Goal: Ask a question

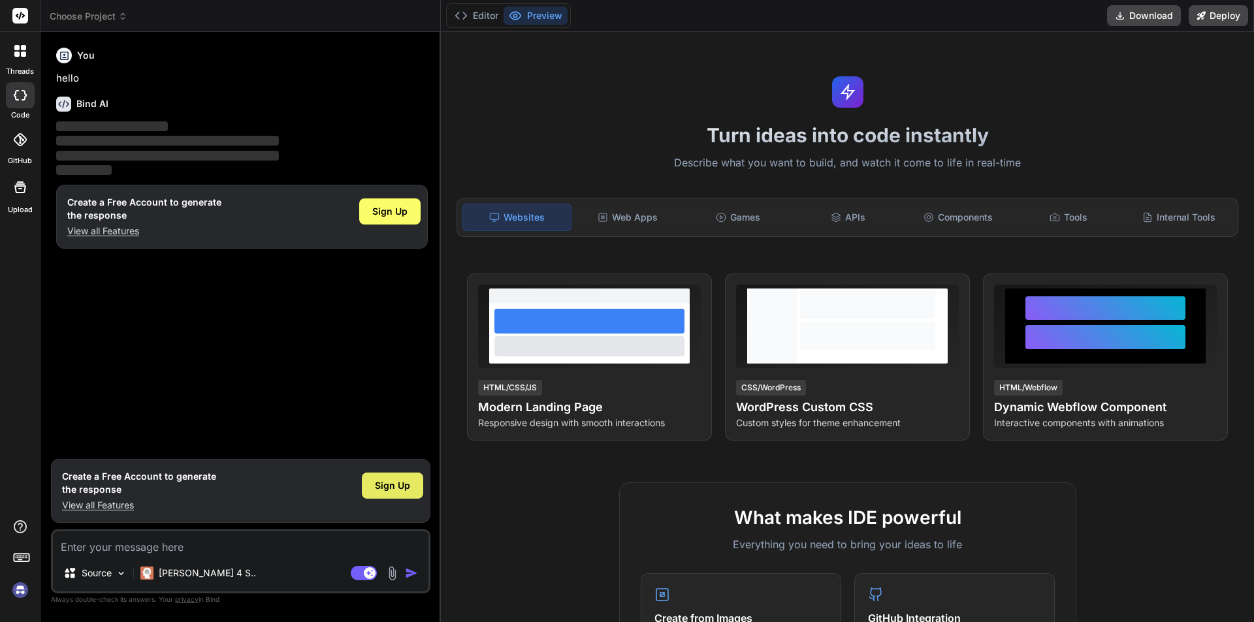
click at [407, 496] on div "Sign Up" at bounding box center [392, 486] width 61 height 26
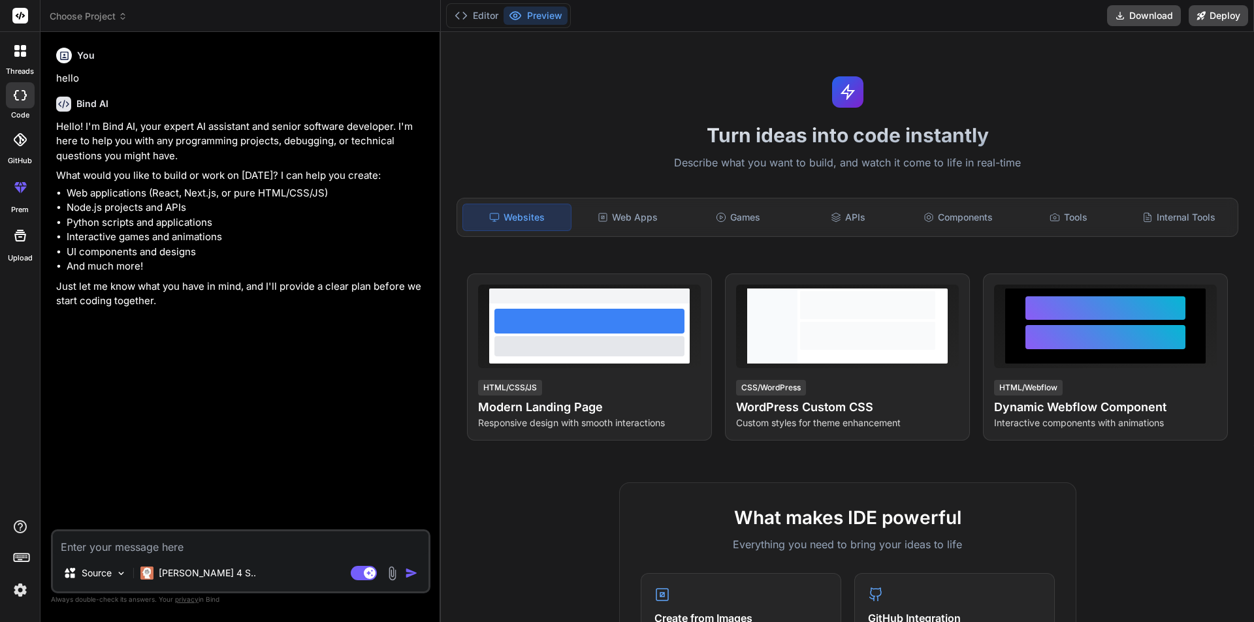
type textarea "x"
click at [116, 548] on textarea at bounding box center [240, 544] width 375 height 24
type textarea "I"
type textarea "x"
type textarea "I"
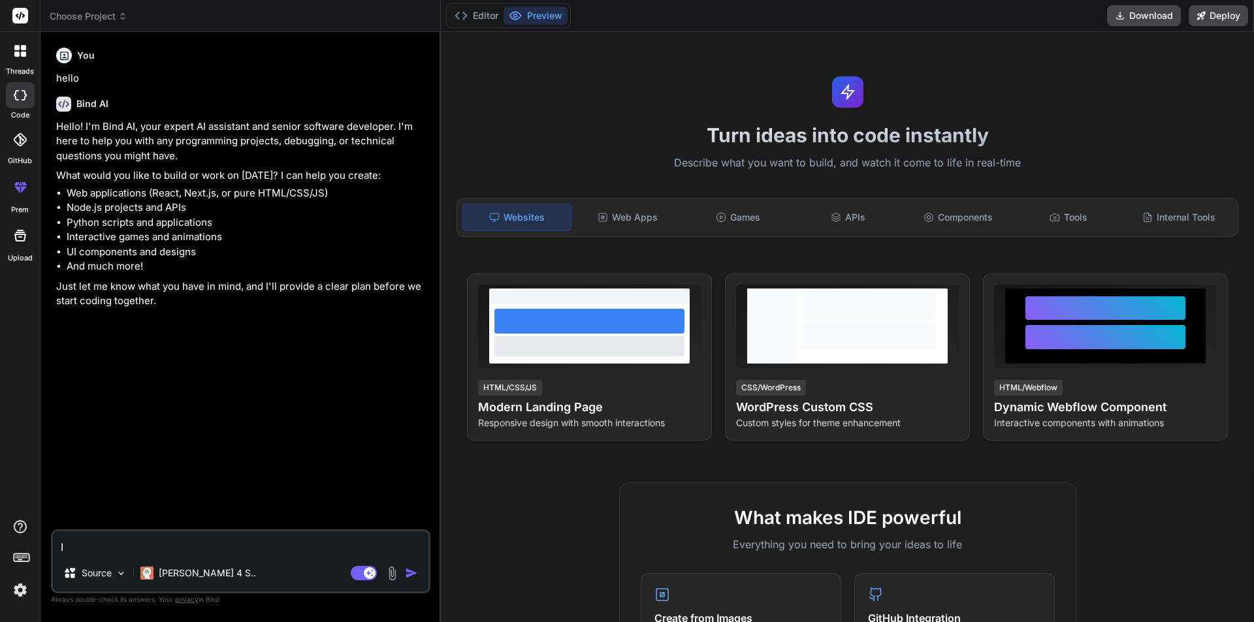
type textarea "x"
type textarea "I w"
type textarea "x"
type textarea "I wa"
type textarea "x"
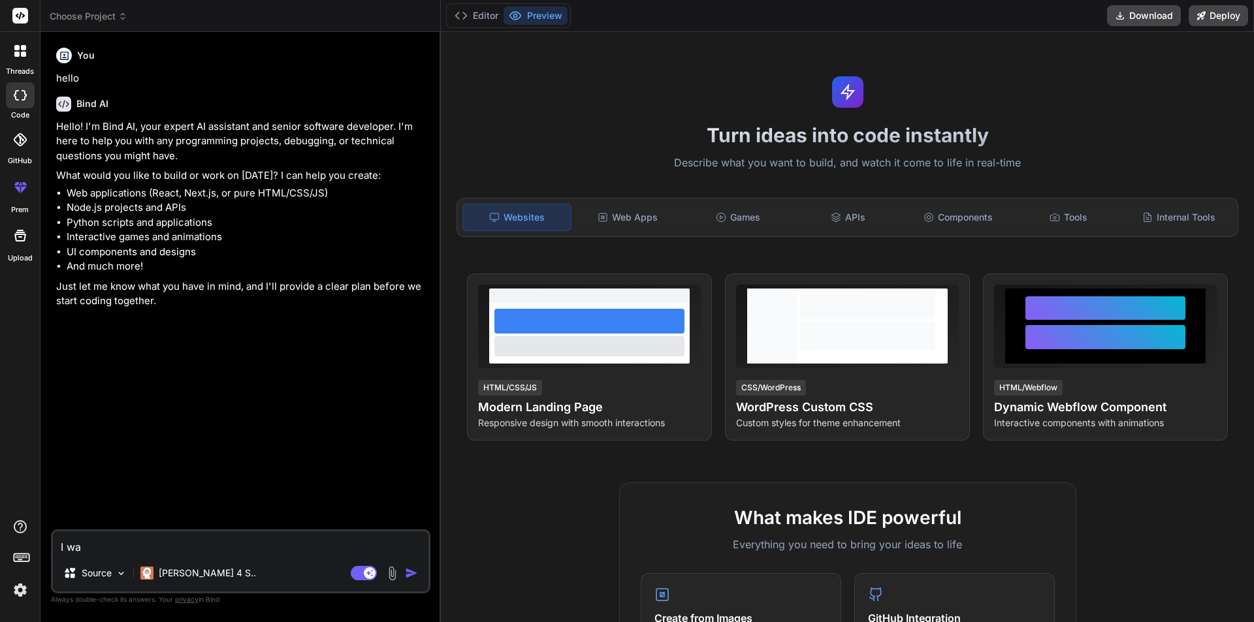
type textarea "I was"
type textarea "x"
type textarea "I was"
type textarea "x"
type textarea "I was u"
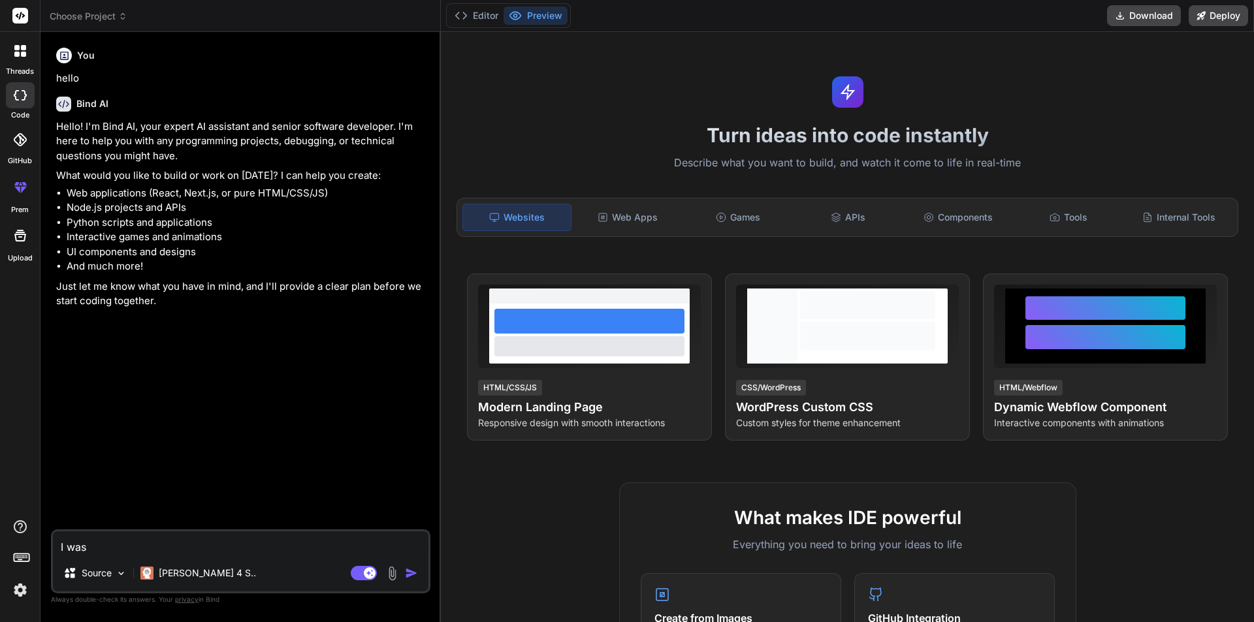
type textarea "x"
type textarea "I was us"
type textarea "x"
type textarea "I was use"
type textarea "x"
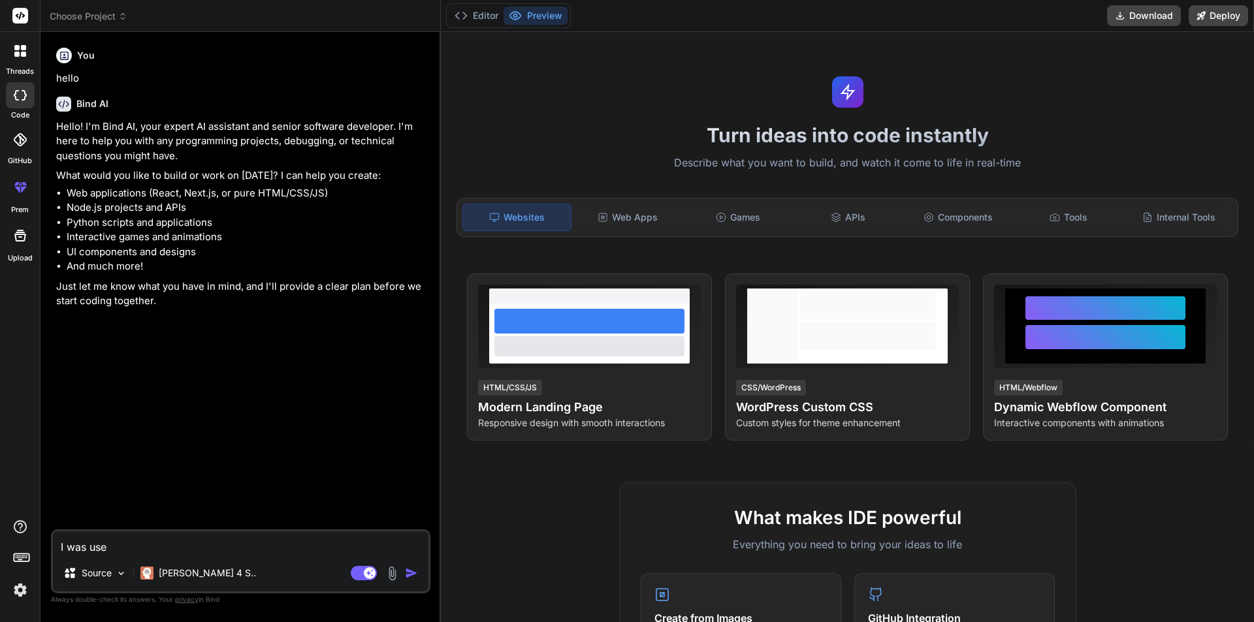
type textarea "I was use"
type textarea "x"
type textarea "I was use s"
type textarea "x"
type textarea "I was use se"
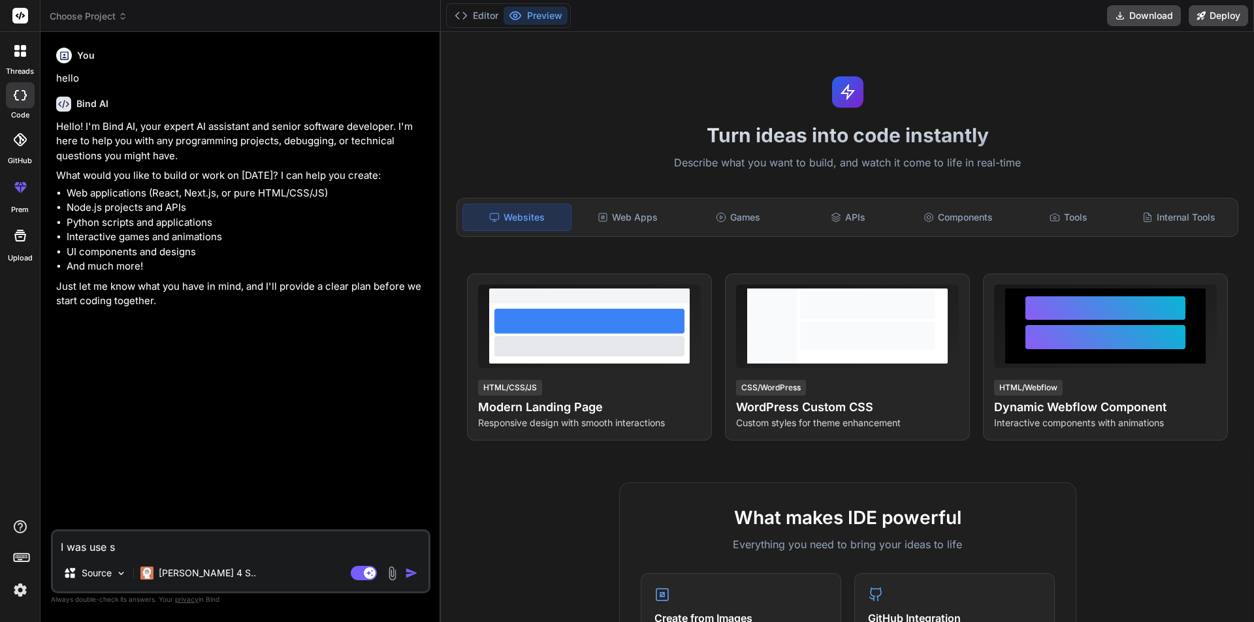
type textarea "x"
type textarea "I was use ses"
type textarea "x"
type textarea "I was use ses"
type textarea "x"
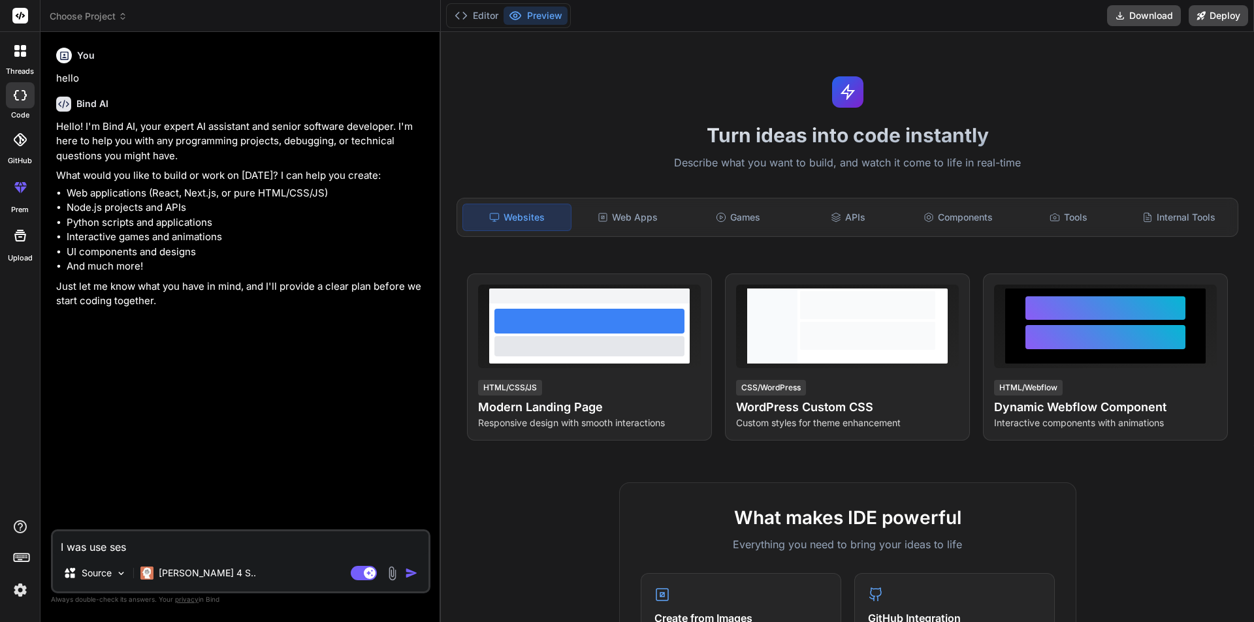
type textarea "I was use ses m"
type textarea "x"
type textarea "I was use ses ma"
type textarea "x"
type textarea "I was use ses mai"
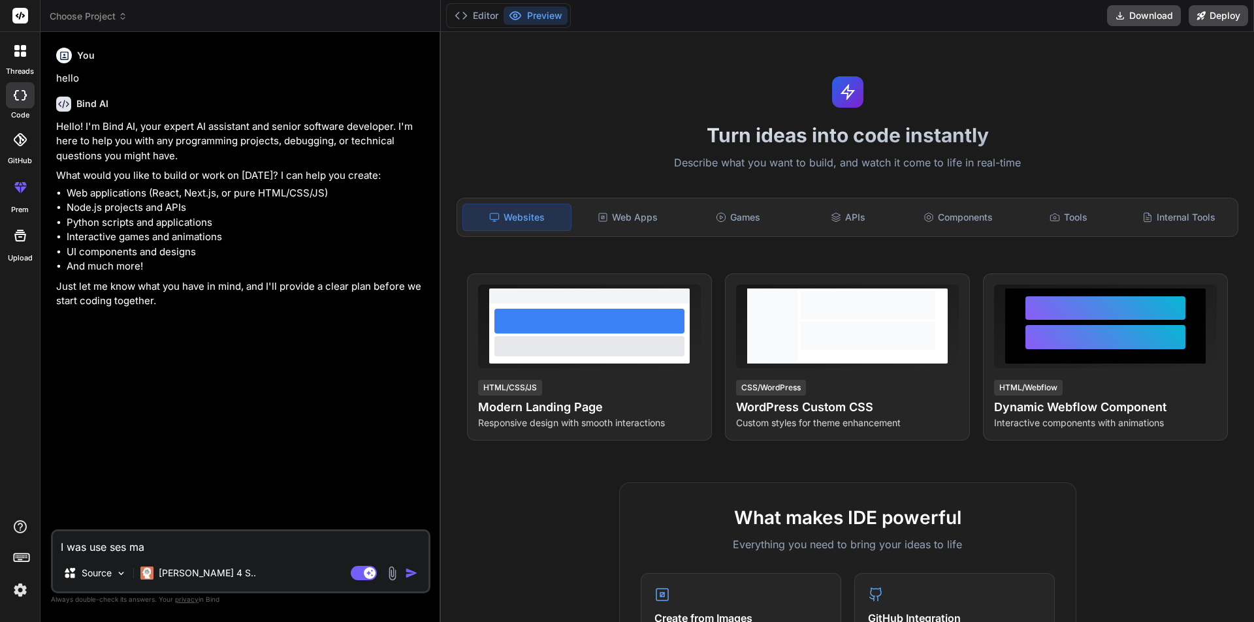
type textarea "x"
type textarea "I was use ses mail"
type textarea "x"
type textarea "I was use ses mail"
type textarea "x"
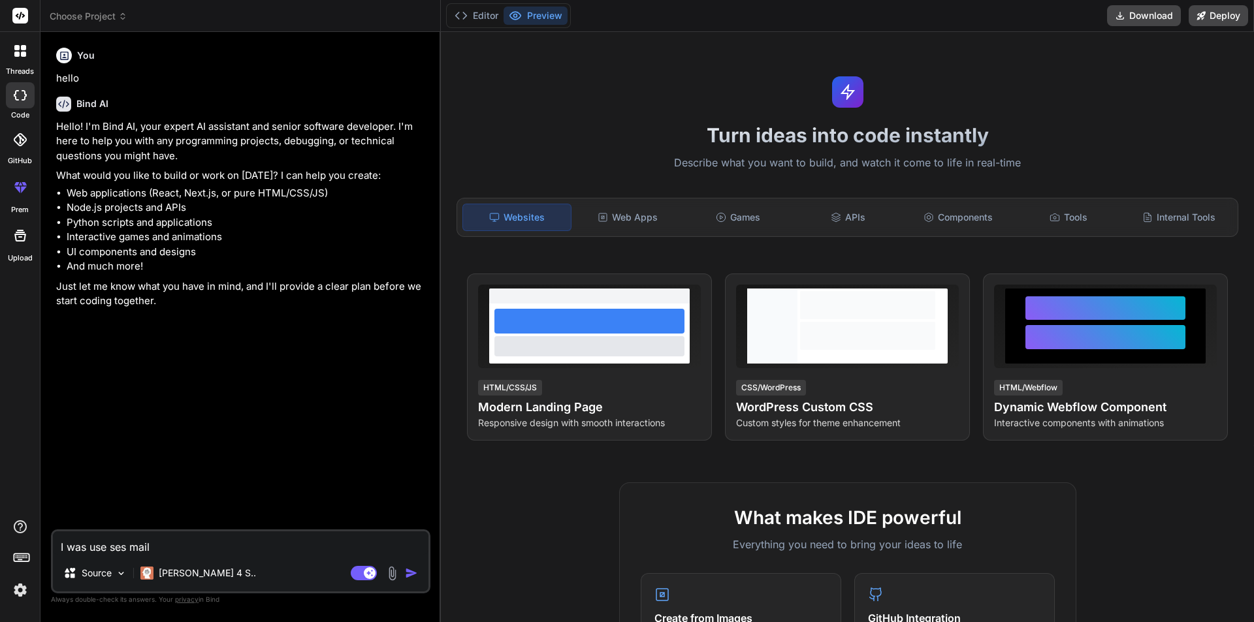
type textarea "I was use ses mail f"
type textarea "x"
type textarea "I was use ses mail fo"
type textarea "x"
type textarea "I was use ses mail for"
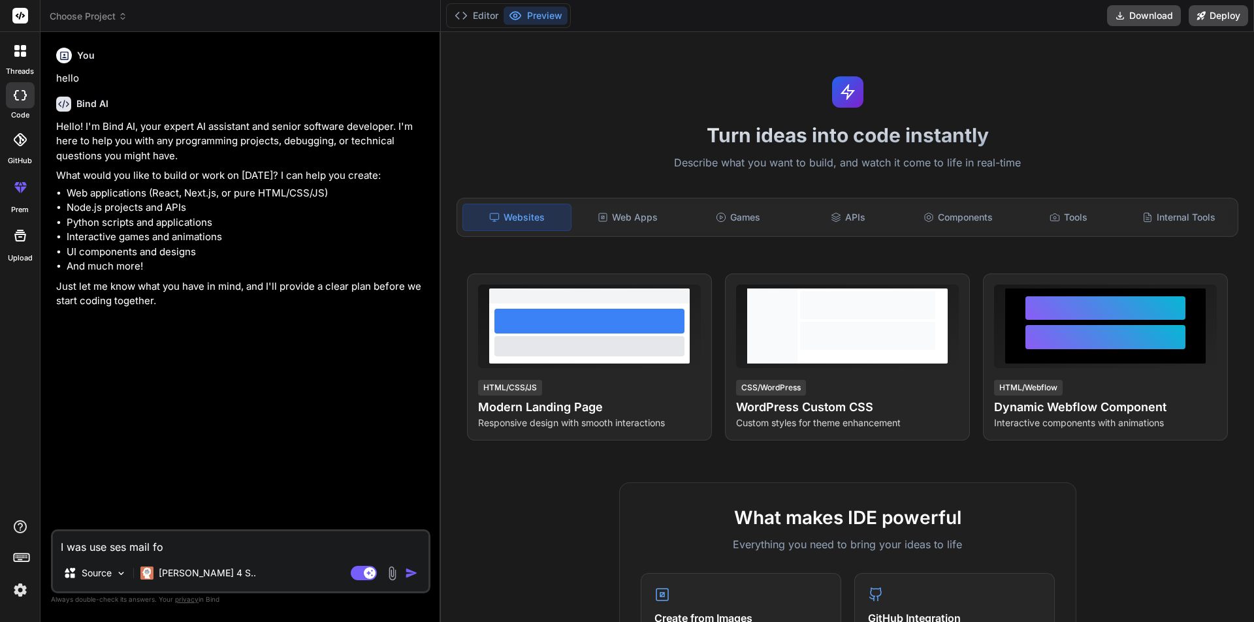
type textarea "x"
type textarea "I was use ses mail fo"
type textarea "x"
type textarea "I was use ses mail f"
type textarea "x"
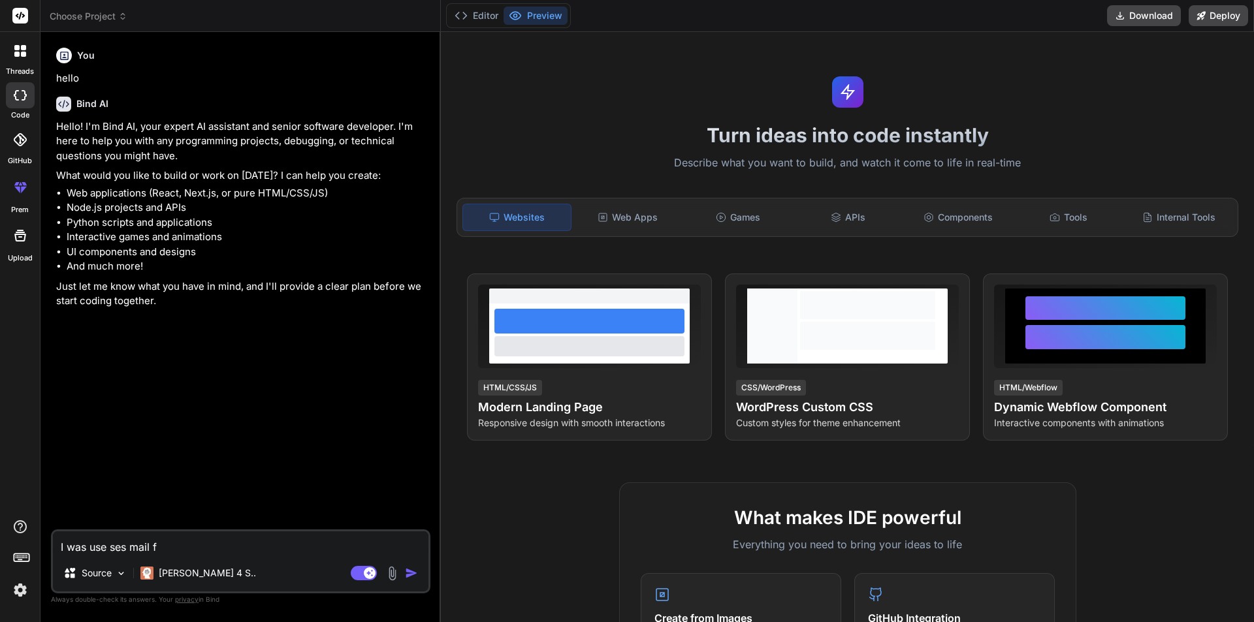
type textarea "I was use ses mail"
type textarea "x"
type textarea "I was use ses mail i"
type textarea "x"
type textarea "I was use ses mail in"
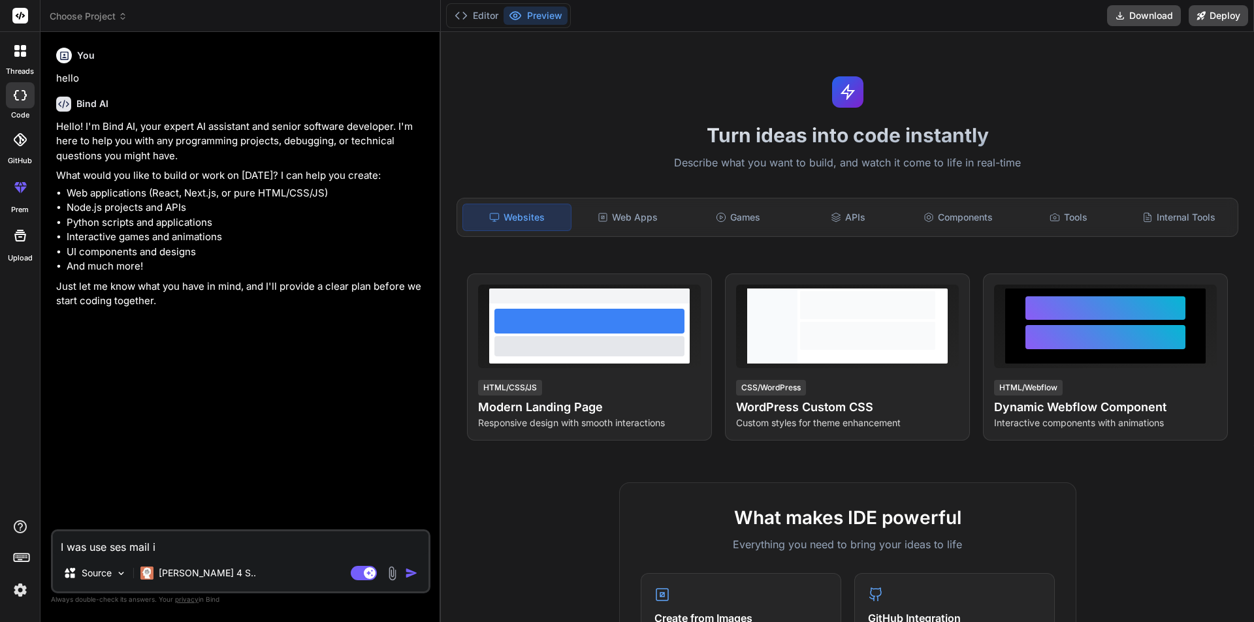
type textarea "x"
type textarea "I was use ses mail in"
type textarea "x"
type textarea "I was use ses mail in l"
type textarea "x"
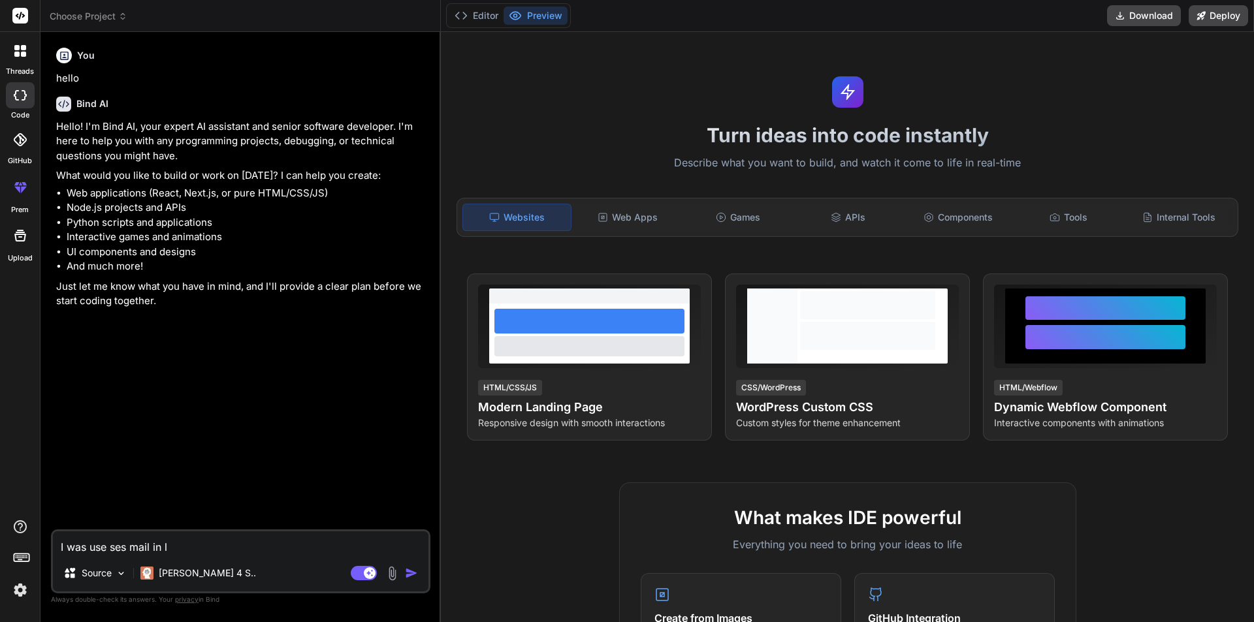
type textarea "I was use ses mail in la"
type textarea "x"
type textarea "I was use ses mail in lar"
type textarea "x"
type textarea "I was use ses mail in larv"
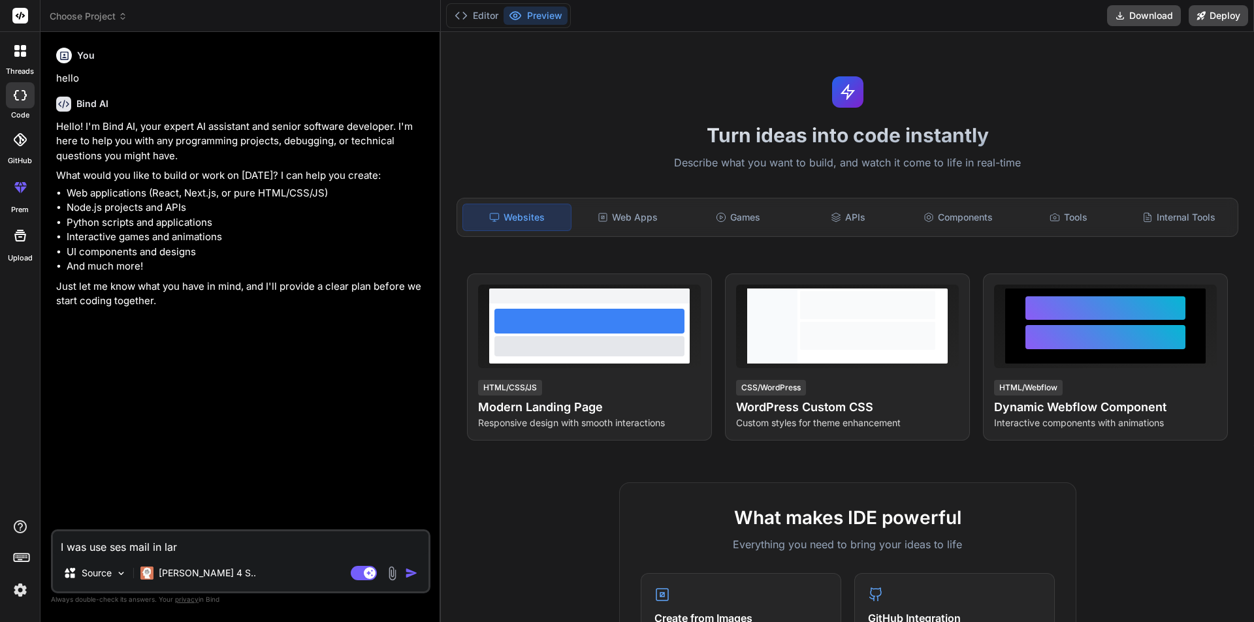
type textarea "x"
type textarea "I was use ses mail in larva"
type textarea "x"
type textarea "I was use ses mail in larv"
type textarea "x"
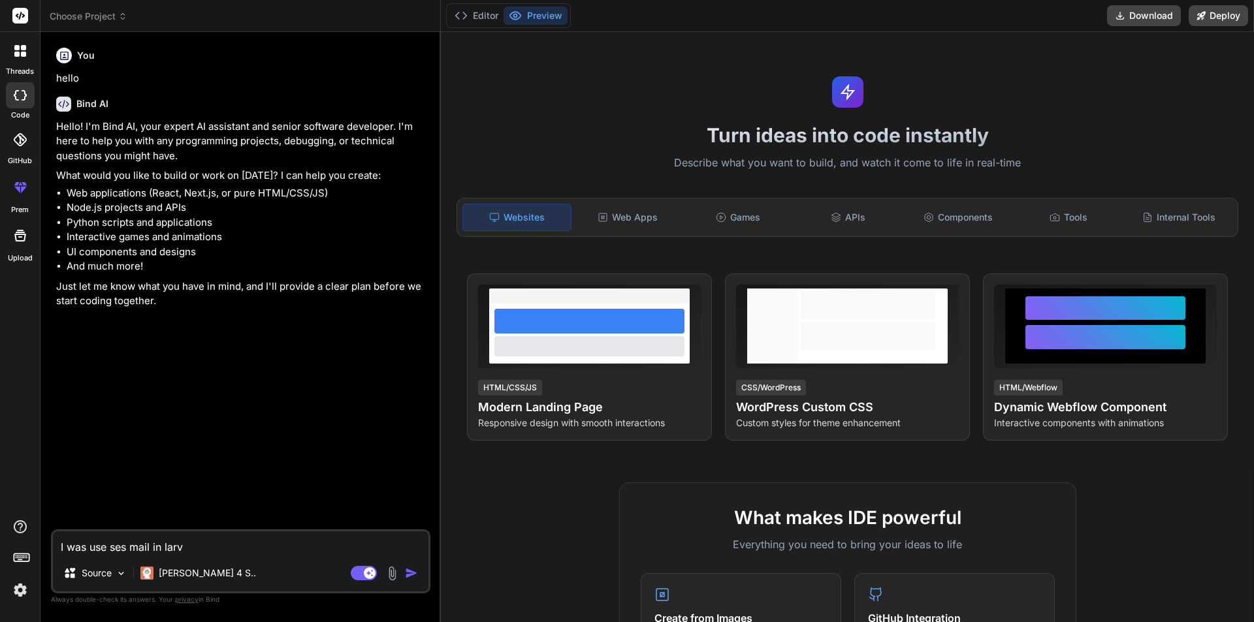
type textarea "I was use ses mail in lar"
type textarea "x"
type textarea "I was use ses mail in [GEOGRAPHIC_DATA]"
type textarea "x"
type textarea "I was use ses mail in larav"
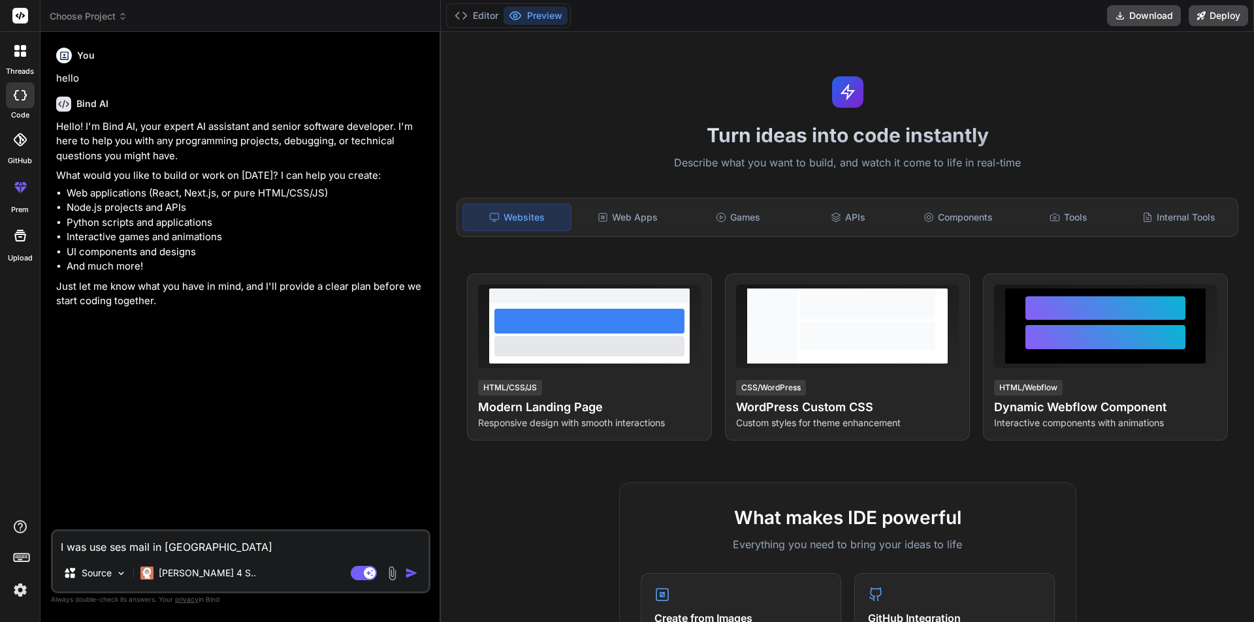
type textarea "x"
type textarea "I was use ses mail in larave"
type textarea "x"
type textarea "I was use ses mail in laravel"
type textarea "x"
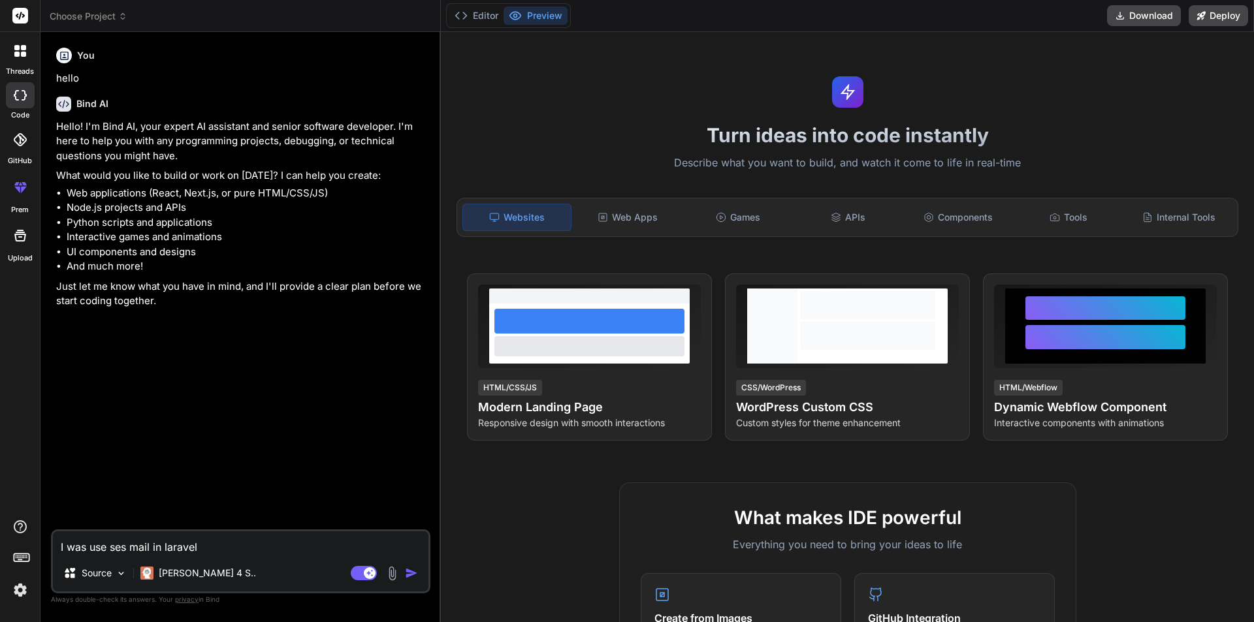
type textarea "I was use ses mail in laravel"
type textarea "x"
type textarea "I was use ses mail in laravel a"
type textarea "x"
type textarea "I was use ses mail in laravel ap"
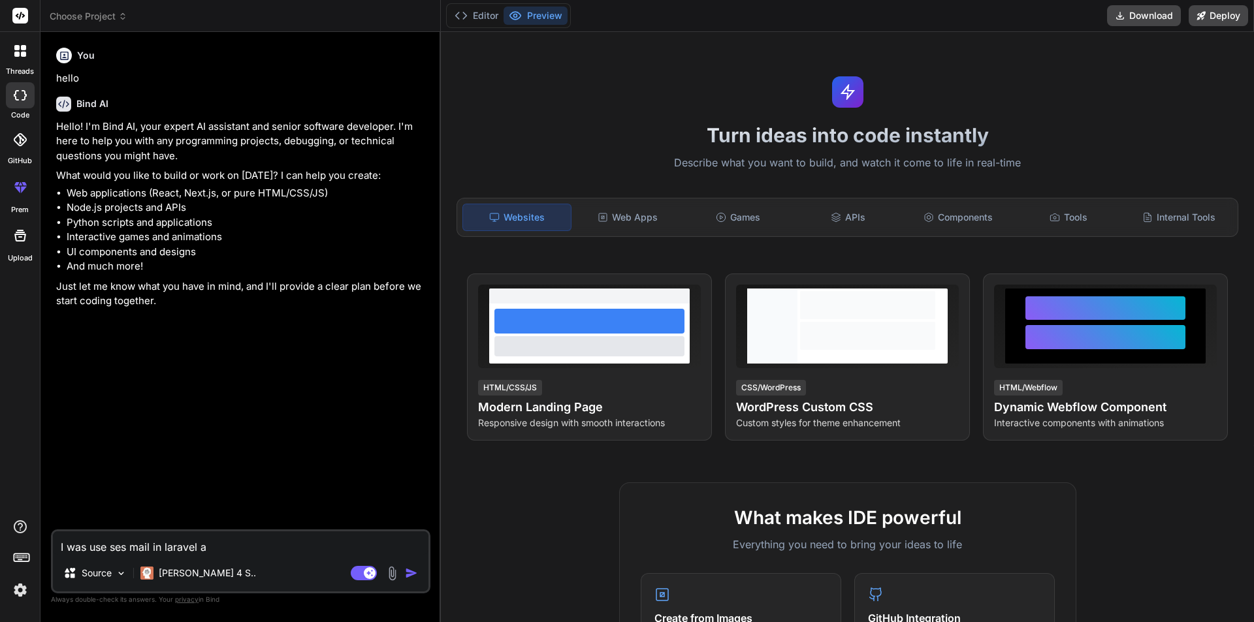
type textarea "x"
type textarea "I was use ses mail in laravel app"
type textarea "x"
type textarea "I was use ses mail in laravel appl"
type textarea "x"
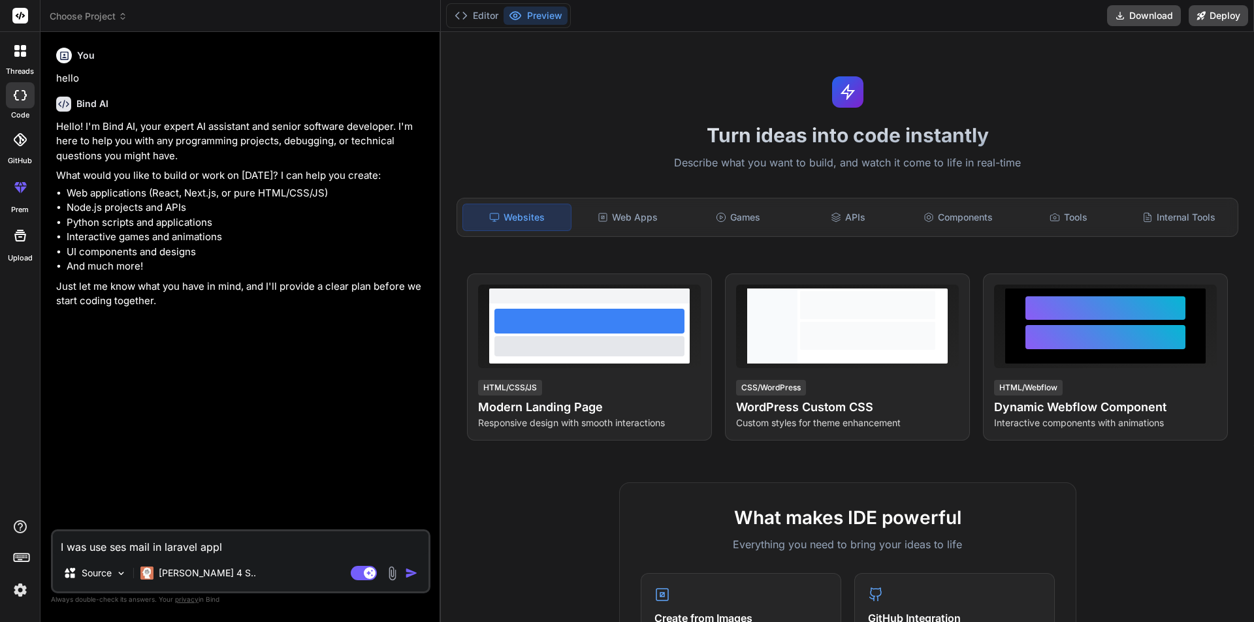
type textarea "I was use ses mail in laravel appli"
type textarea "x"
type textarea "I was use ses mail in laravel applic"
type textarea "x"
type textarea "I was use ses mail in laravel applica"
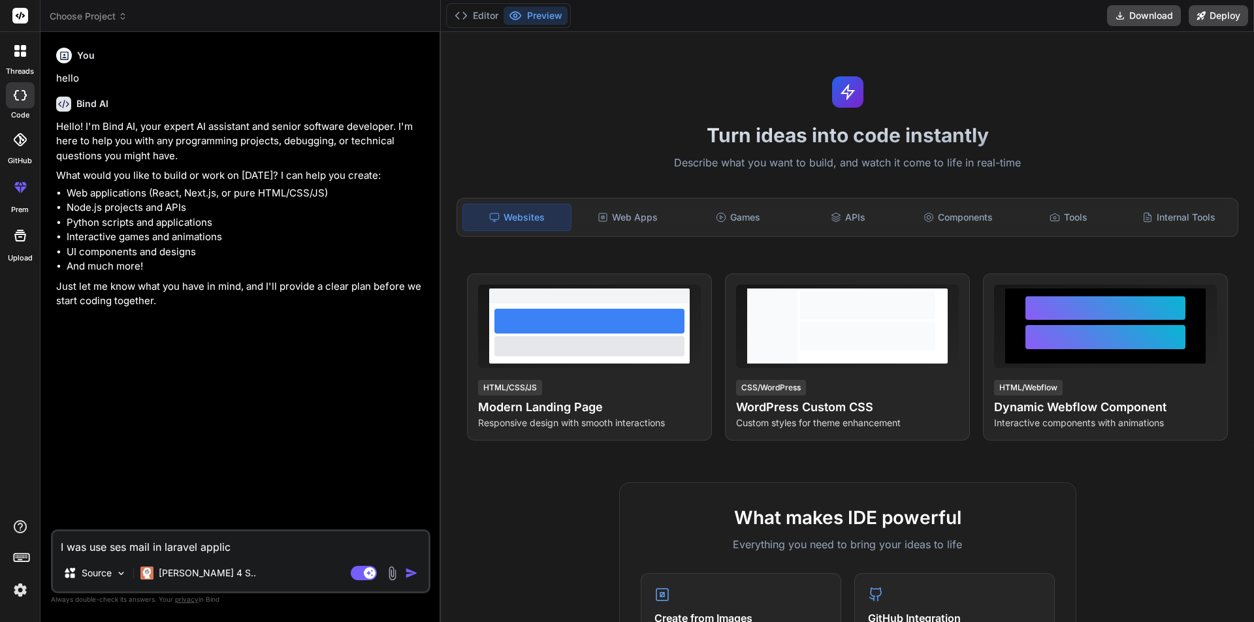
type textarea "x"
type textarea "I was use ses mail in laravel applicat"
type textarea "x"
type textarea "I was use ses mail in laravel applicati"
type textarea "x"
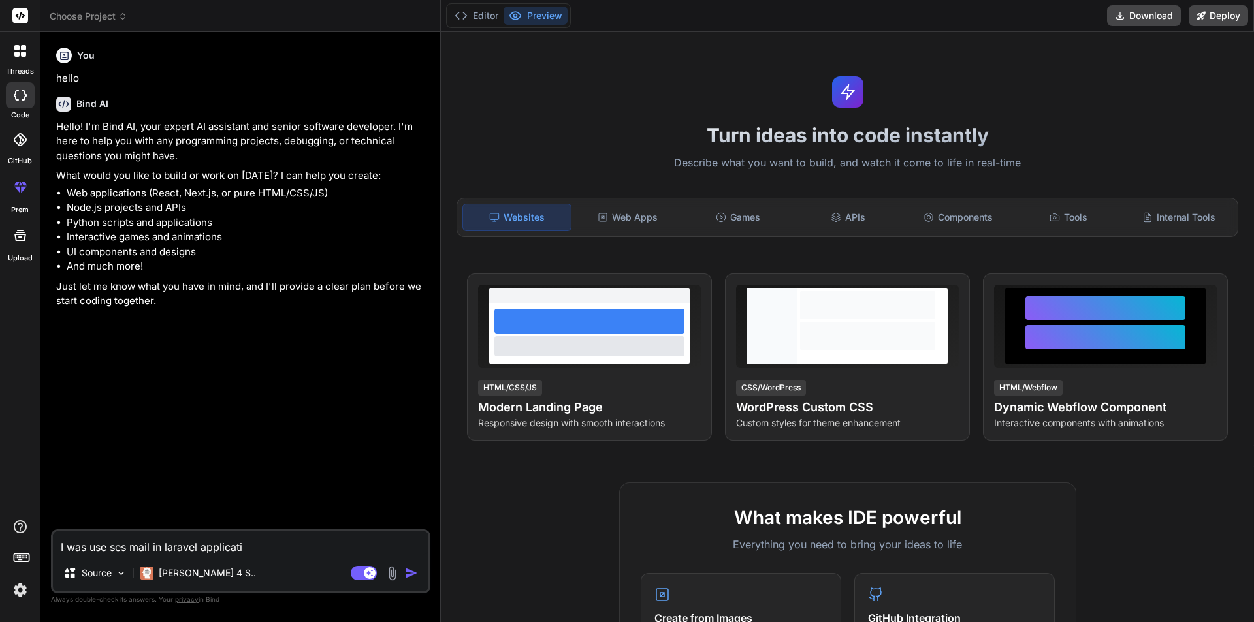
type textarea "I was use ses mail in laravel applicatio"
type textarea "x"
type textarea "I was use ses mail in laravel applicatio"
type textarea "x"
type textarea "I was use ses mail in laravel applicatio"
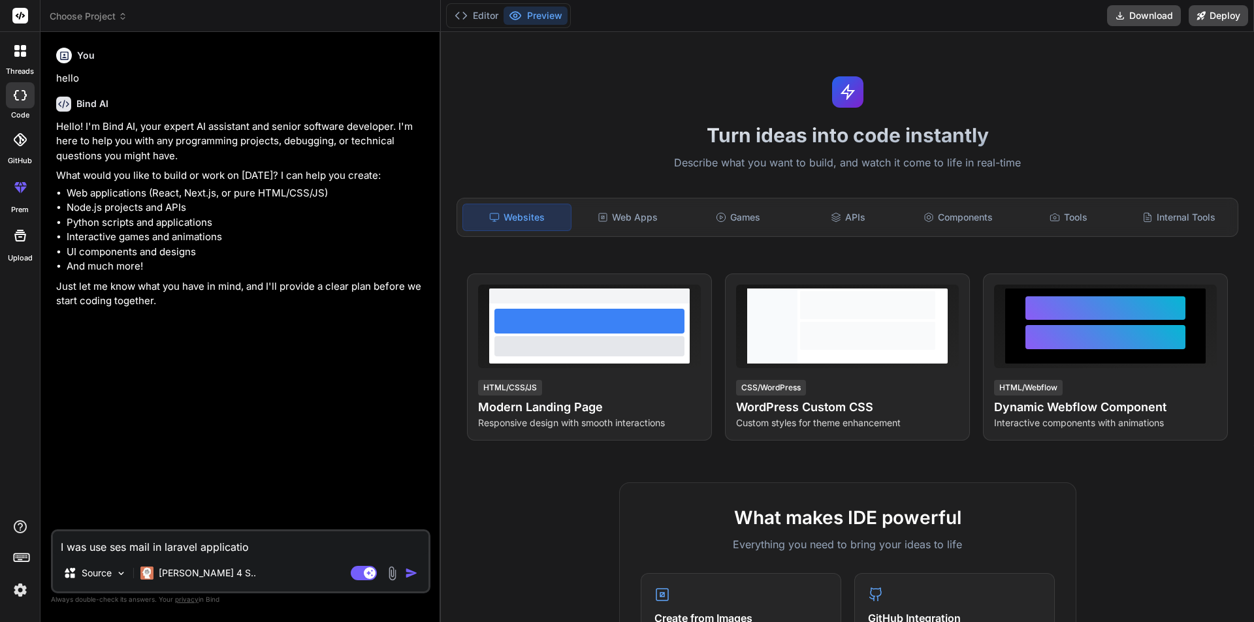
type textarea "x"
type textarea "I was use ses mail in laravel application"
type textarea "x"
type textarea "I was use ses mail in laravel application"
type textarea "x"
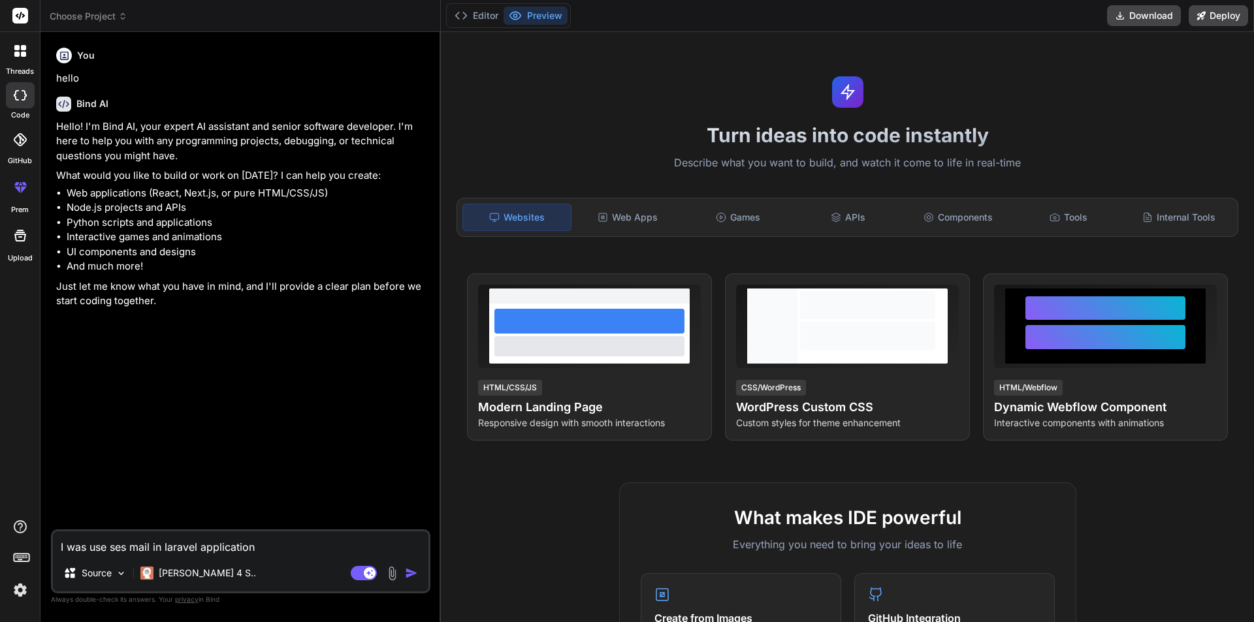
type textarea "I was use ses mail in laravel application i"
type textarea "x"
type textarea "I was use ses mail in laravel application in"
type textarea "x"
type textarea "I was use ses mail in laravel application in"
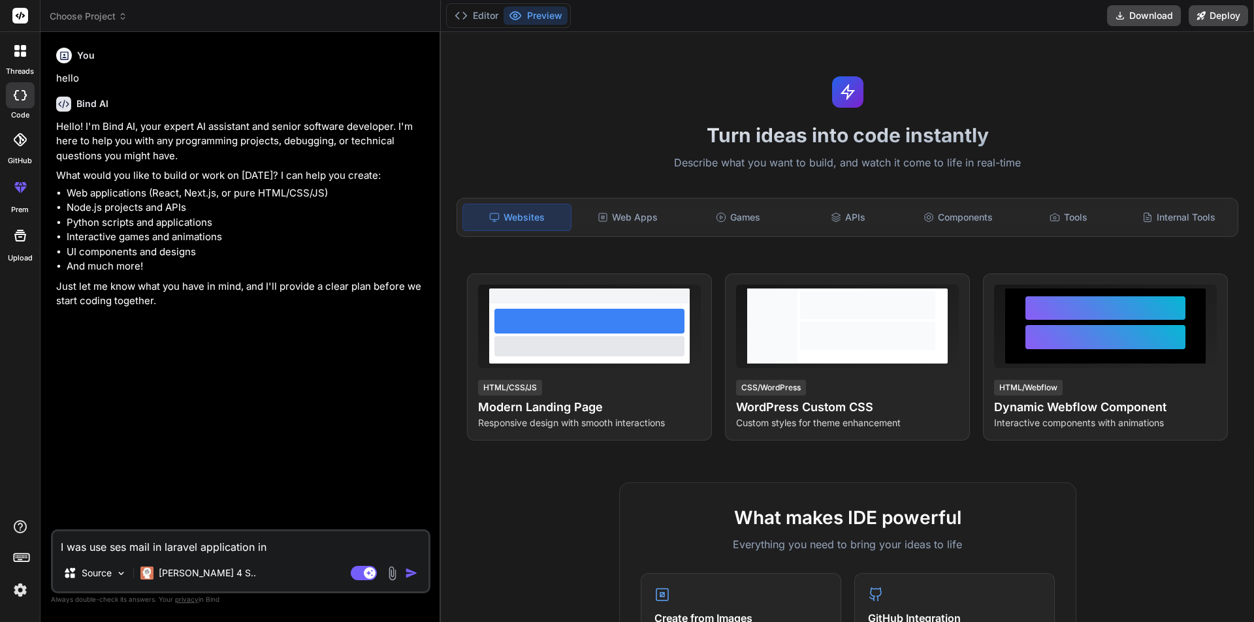
type textarea "x"
type textarea "I was use ses mail in laravel application in t"
type textarea "x"
type textarea "I was use ses mail in laravel application in th"
type textarea "x"
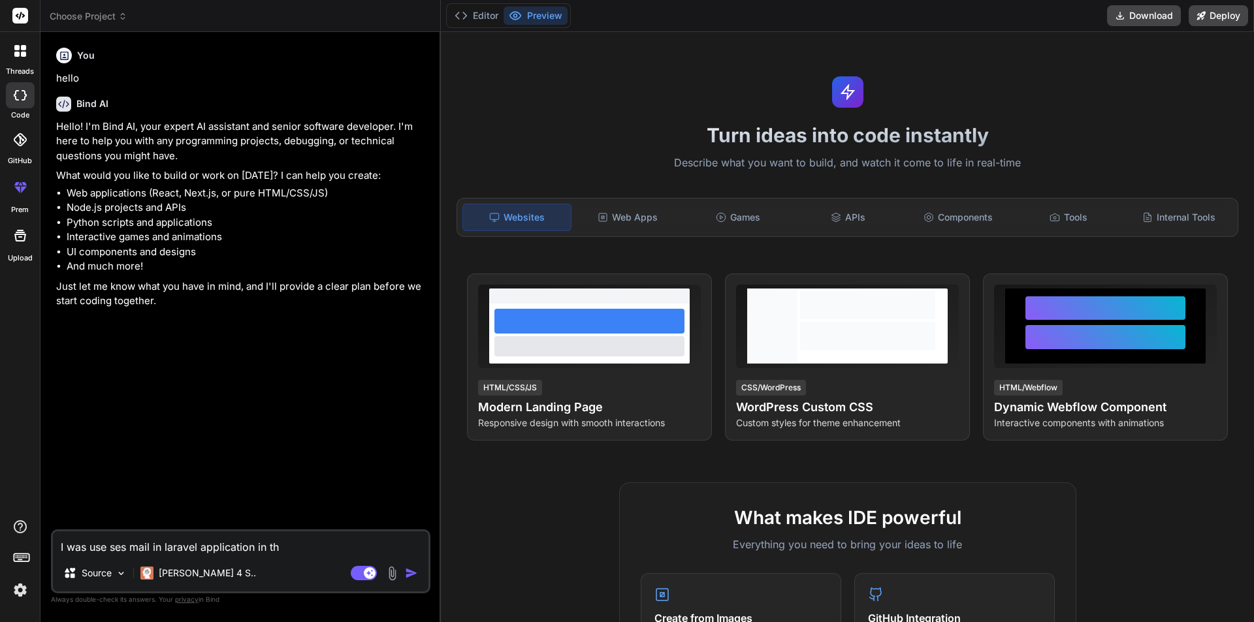
type textarea "I was use ses mail in laravel application in thi"
type textarea "x"
type textarea "I was use ses mail in laravel application in this"
type textarea "x"
type textarea "I was use ses mail in laravel application in this"
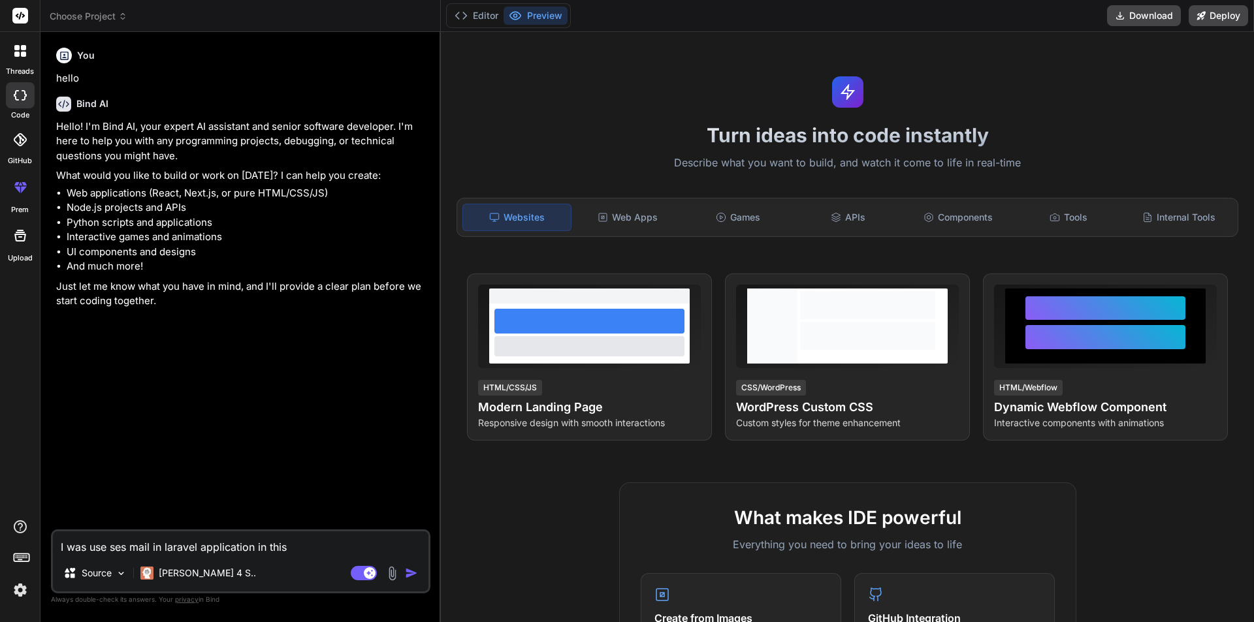
type textarea "x"
type textarea "I was use ses mail in laravel application in this w"
type textarea "x"
type textarea "I was use ses mail in laravel application in this we"
type textarea "x"
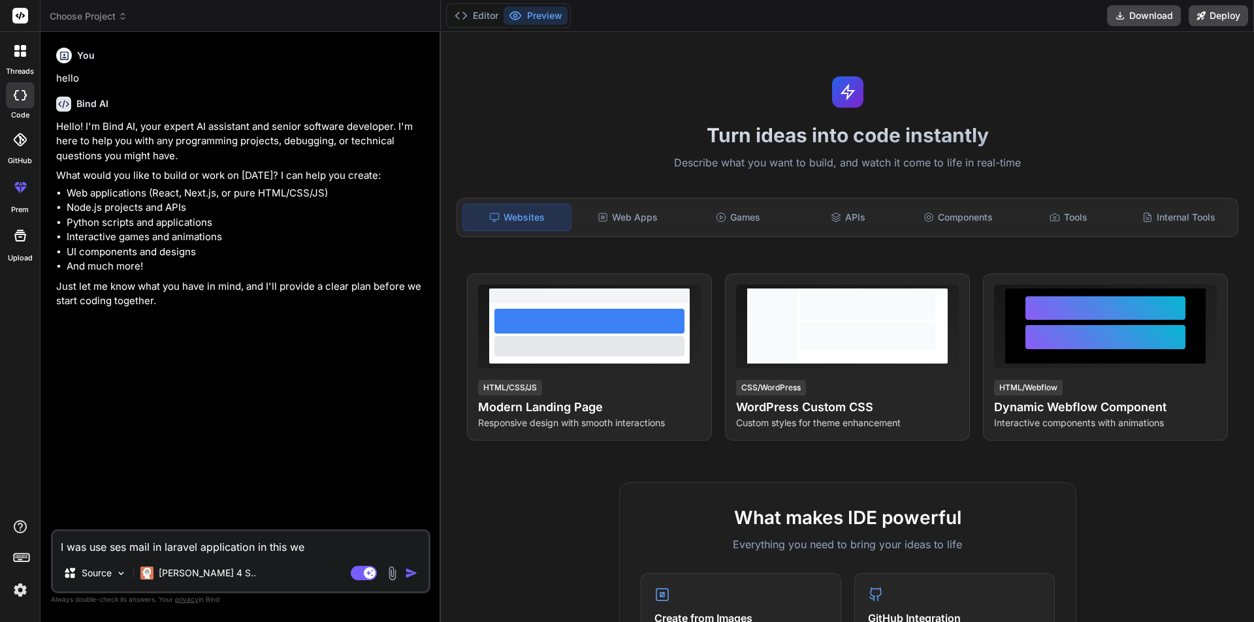
type textarea "I was use ses mail in laravel application in this we"
type textarea "x"
type textarea "I was use ses mail in laravel application in this we h"
type textarea "x"
type textarea "I was use ses mail in laravel application in this we ha"
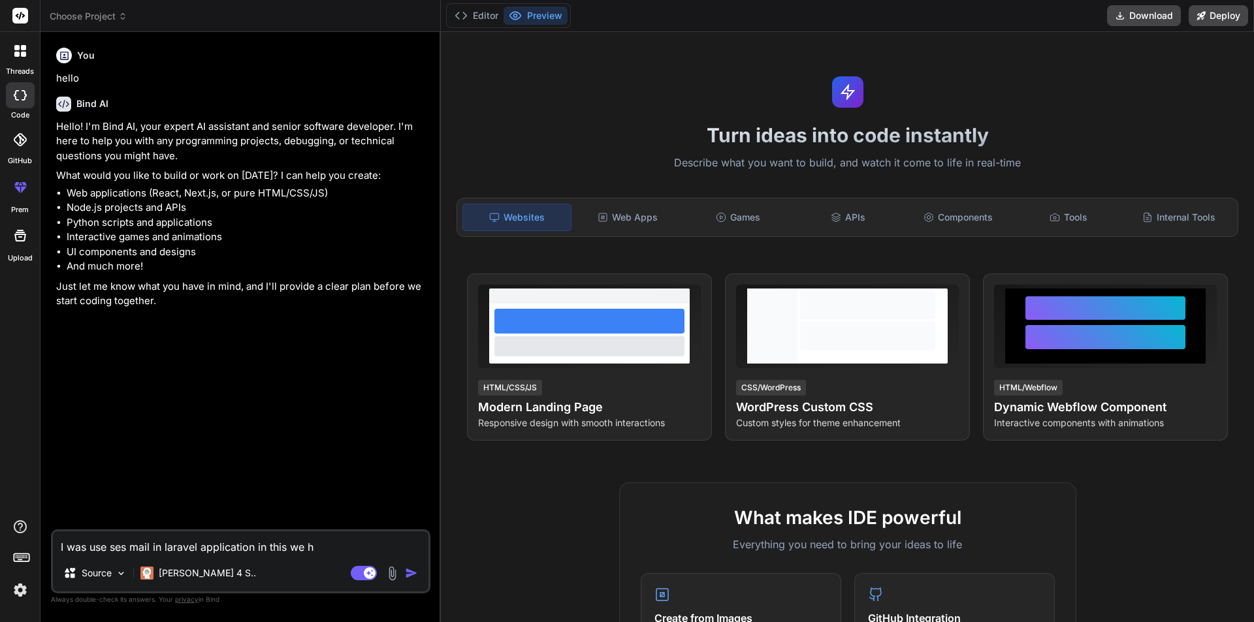
type textarea "x"
type textarea "I was use ses mail in laravel application in this we hav"
type textarea "x"
type textarea "I was use ses mail in laravel application in this we have"
type textarea "x"
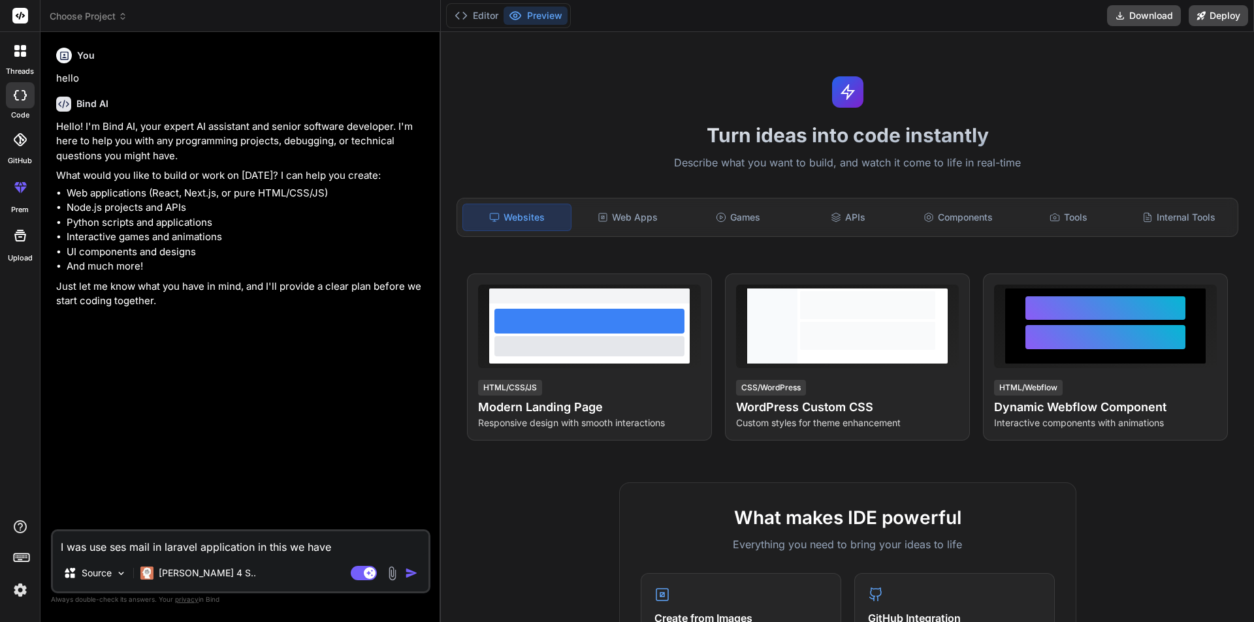
type textarea "I was use ses mail in laravel application in this we have"
type textarea "x"
type textarea "I was use ses mail in laravel application in this we have u"
type textarea "x"
type textarea "I was use ses mail in laravel application in this we have us"
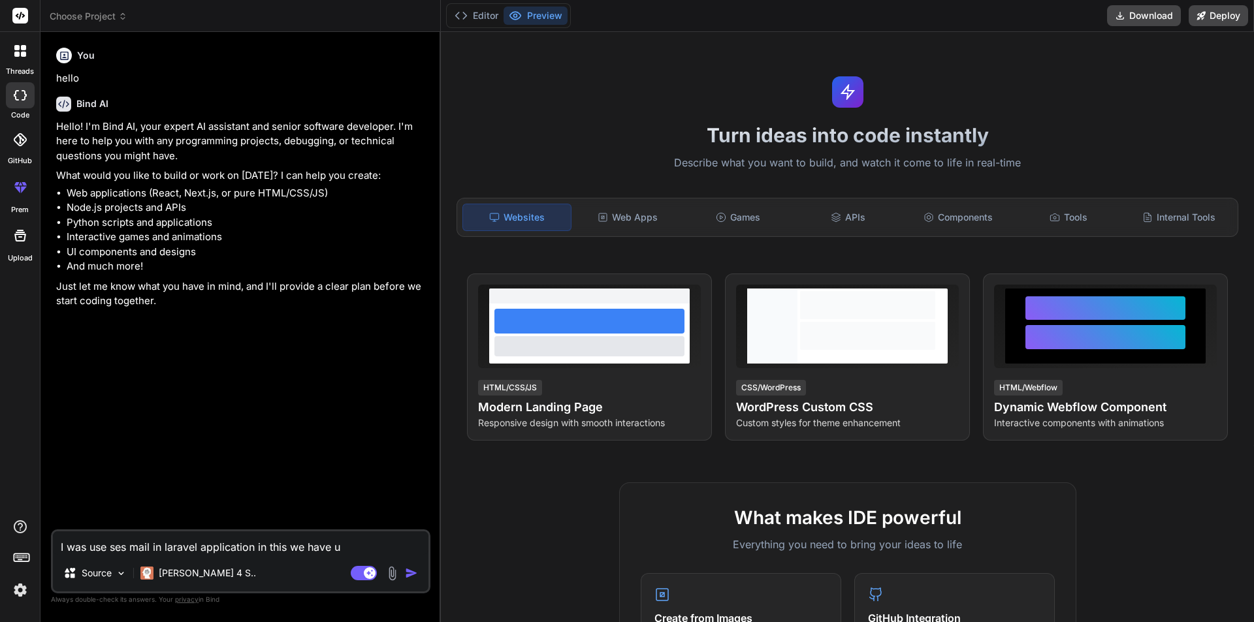
type textarea "x"
type textarea "I was use ses mail in laravel application in this we have use"
type textarea "x"
type textarea "I was use ses mail in laravel application in this we have use"
type textarea "x"
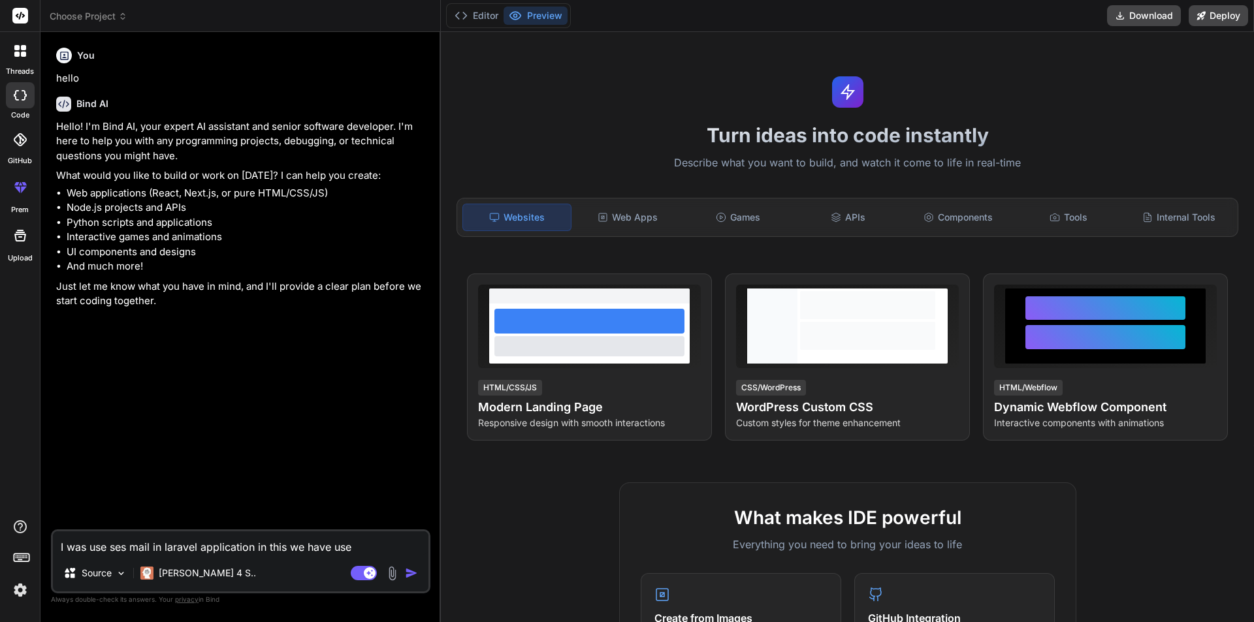
type textarea "I was use ses mail in laravel application in this we have use g"
type textarea "x"
type textarea "I was use ses mail in laravel application in this we have use ge"
type textarea "x"
type textarea "I was use ses mail in laravel application in this we have use get"
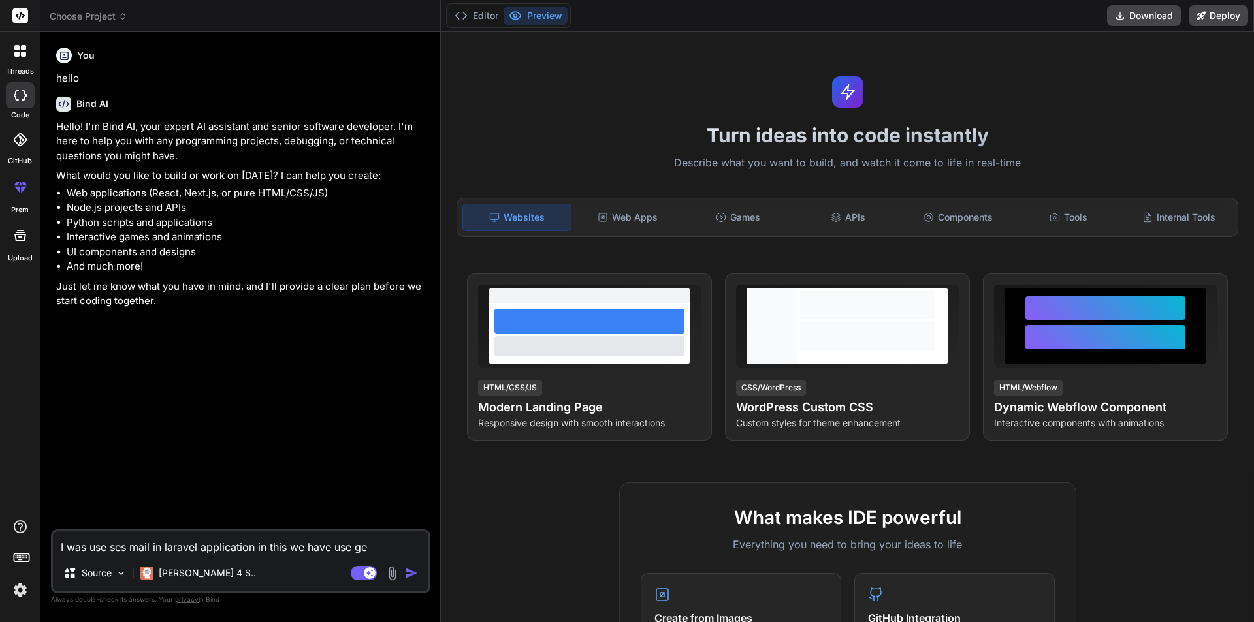
type textarea "x"
type textarea "I was use ses mail in laravel application in this we have use get"
type textarea "x"
type textarea "I was use ses mail in laravel application in this we have use get c"
type textarea "x"
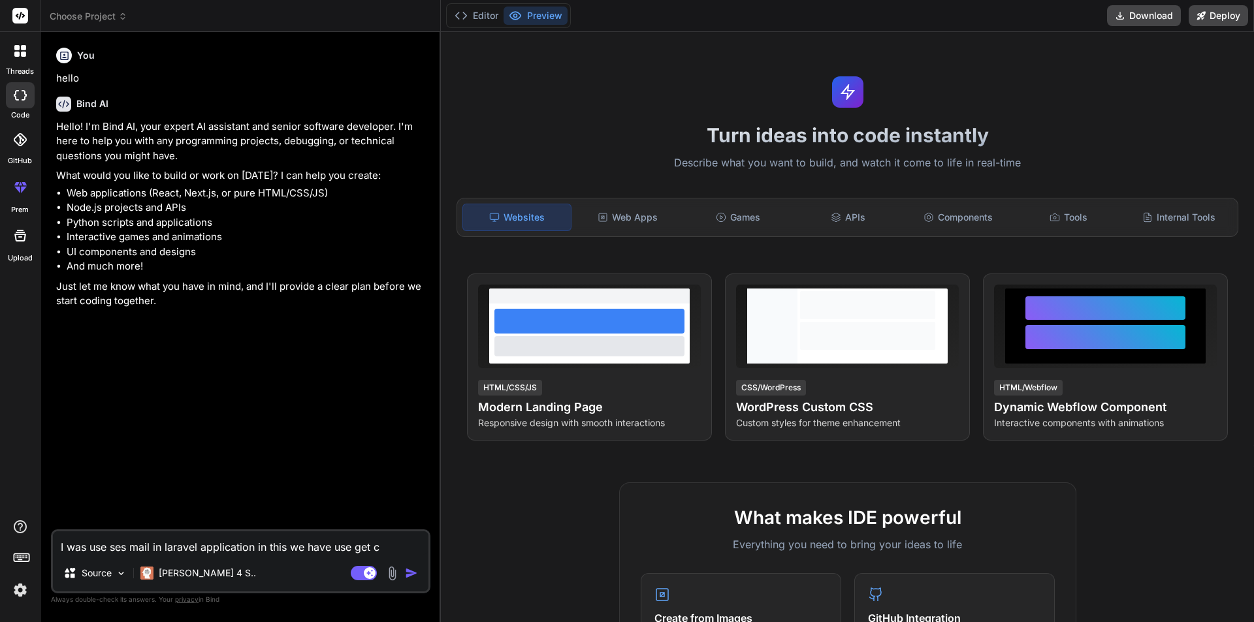
type textarea "I was use ses mail in laravel application in this we have use get cr"
type textarea "x"
type textarea "I was use ses mail in laravel application in this we have use get cre"
type textarea "x"
type textarea "I was use ses mail in laravel application in this we have use get cred"
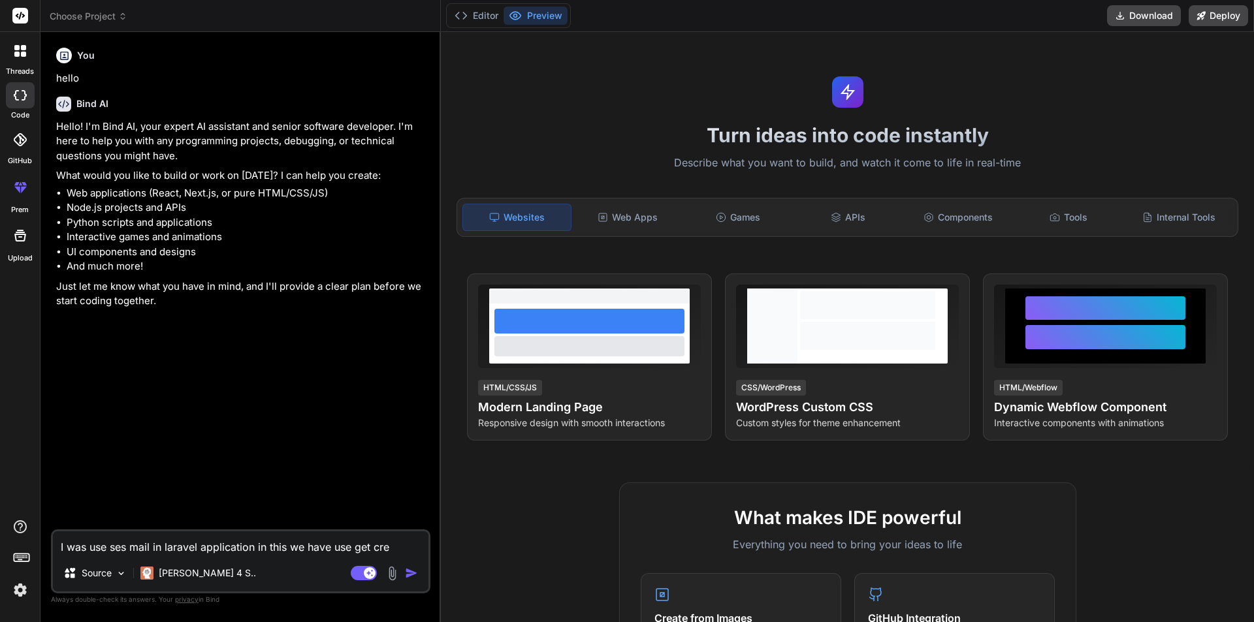
type textarea "x"
type textarea "I was use ses mail in laravel application in this we have use get crede"
type textarea "x"
type textarea "I was use ses mail in laravel application in this we have use get creden"
type textarea "x"
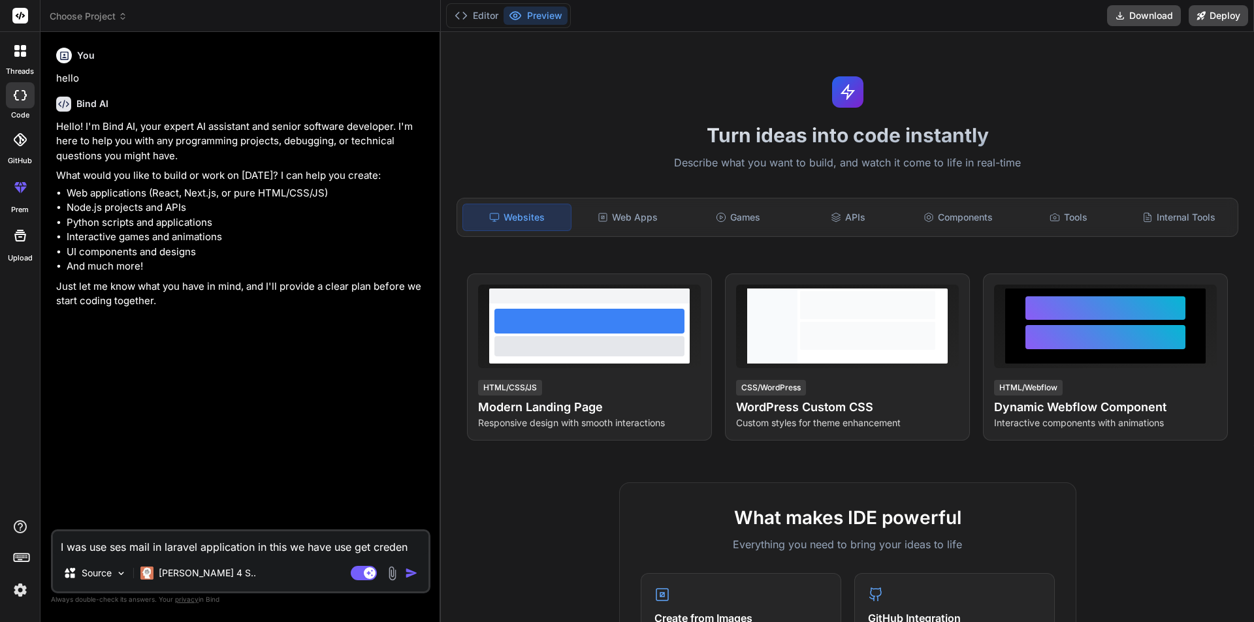
type textarea "I was use ses mail in laravel application in this we have use get credent"
type textarea "x"
type textarea "I was use ses mail in laravel application in this we have use get credenti"
type textarea "x"
type textarea "I was use ses mail in laravel application in this we have use get credentia"
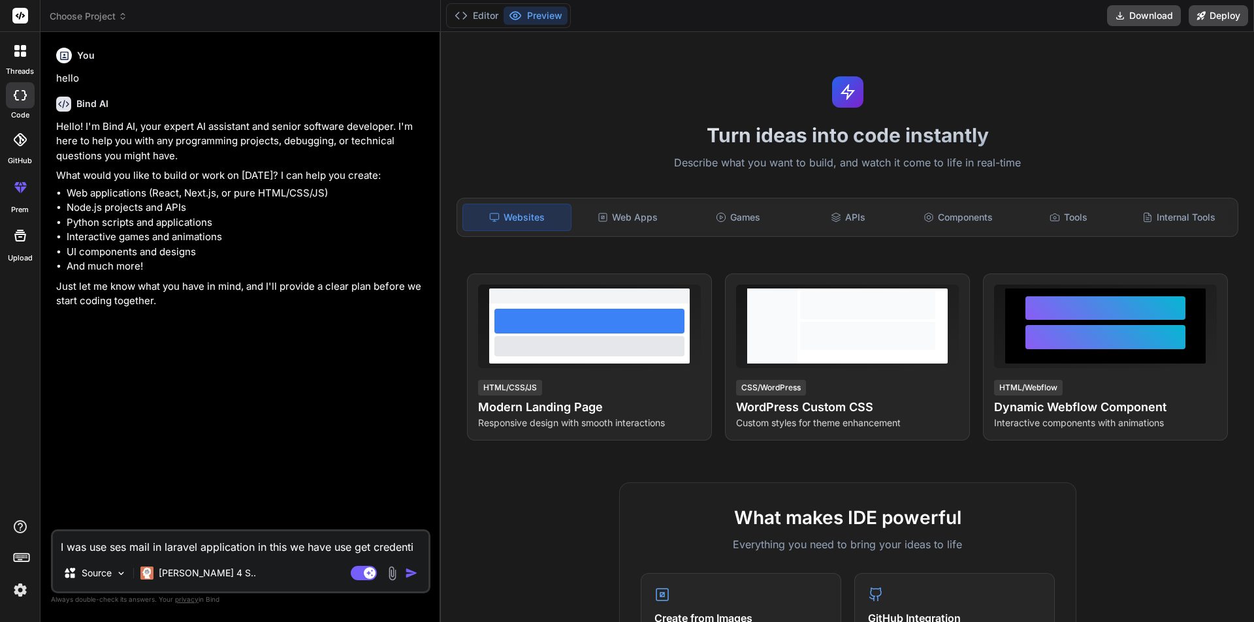
type textarea "x"
type textarea "I was use ses mail in laravel application in this we have use get credential"
type textarea "x"
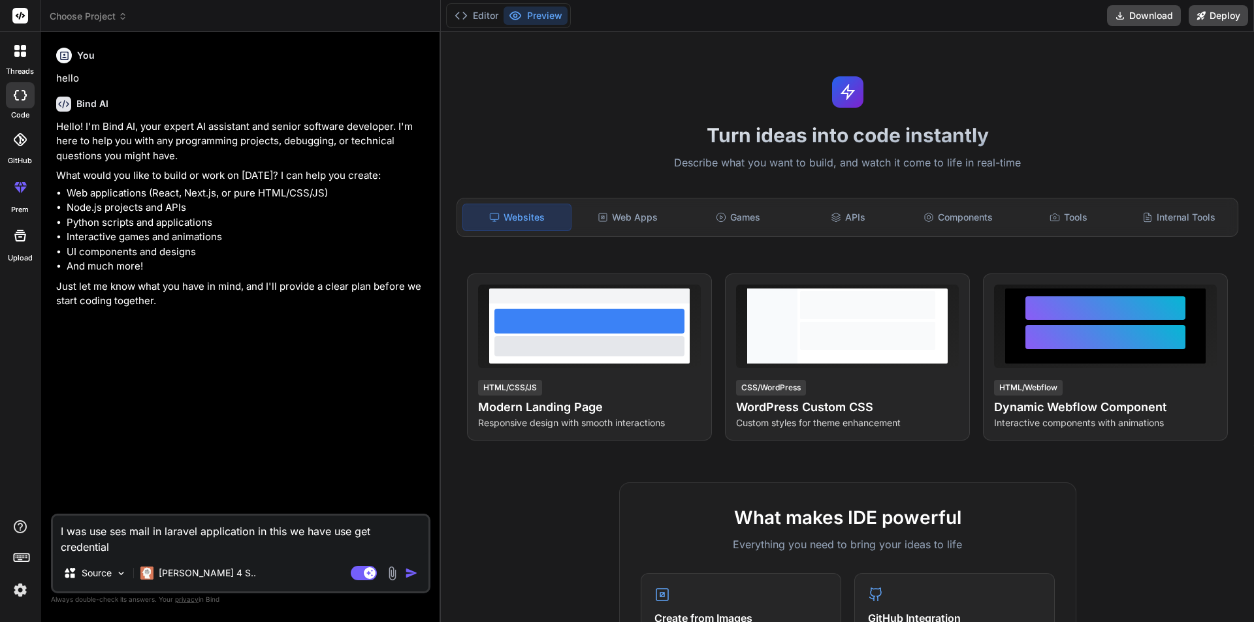
type textarea "I was use ses mail in laravel application in this we have use get credentials"
type textarea "x"
type textarea "I was use ses mail in laravel application in this we have use get credentials"
type textarea "x"
type textarea "I was use ses mail in laravel application in this we have use get credentials b"
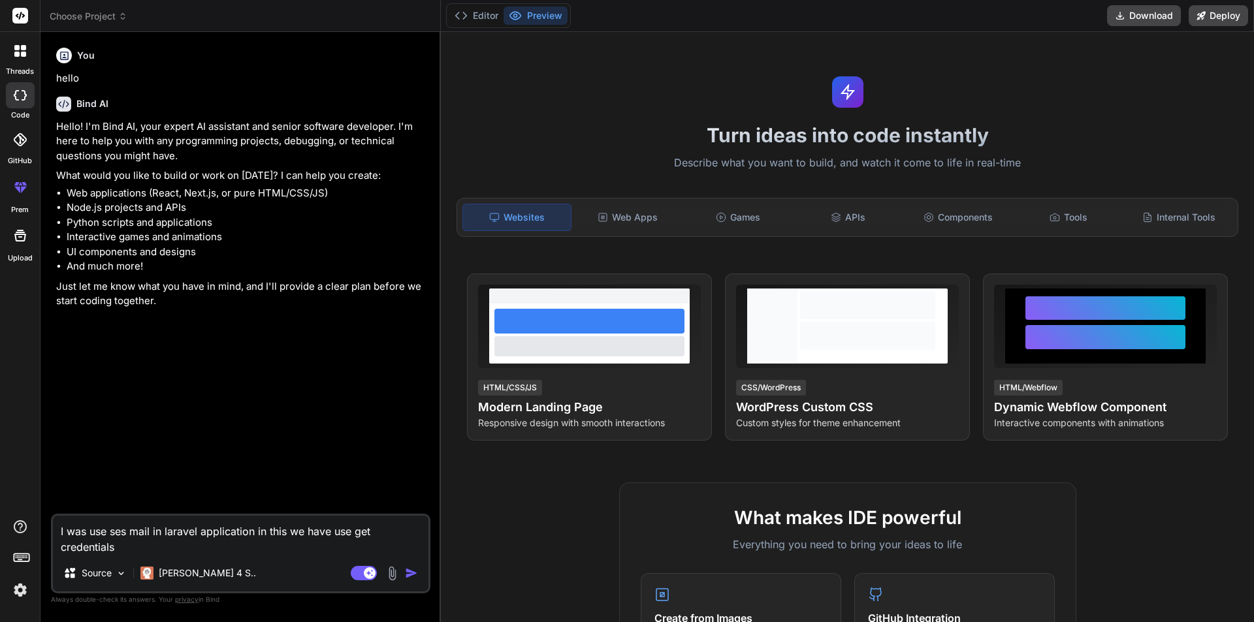
type textarea "x"
type textarea "I was use ses mail in laravel application in this we have use get credentials by"
type textarea "x"
type textarea "I was use ses mail in laravel application in this we have use get credentials by"
type textarea "x"
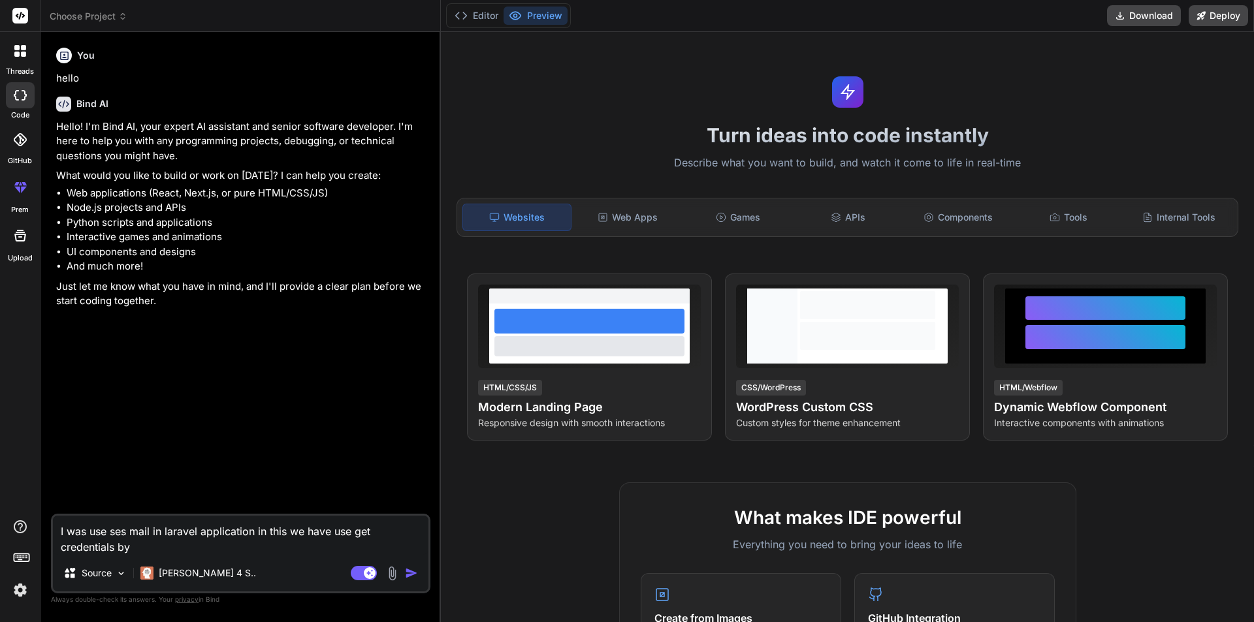
type textarea "I was use ses mail in laravel application in this we have use get credentials b…"
type textarea "x"
type textarea "I was use ses mail in laravel application in this we have use get credentials b…"
type textarea "x"
type textarea "I was use ses mail in laravel application in this we have use get credentials b…"
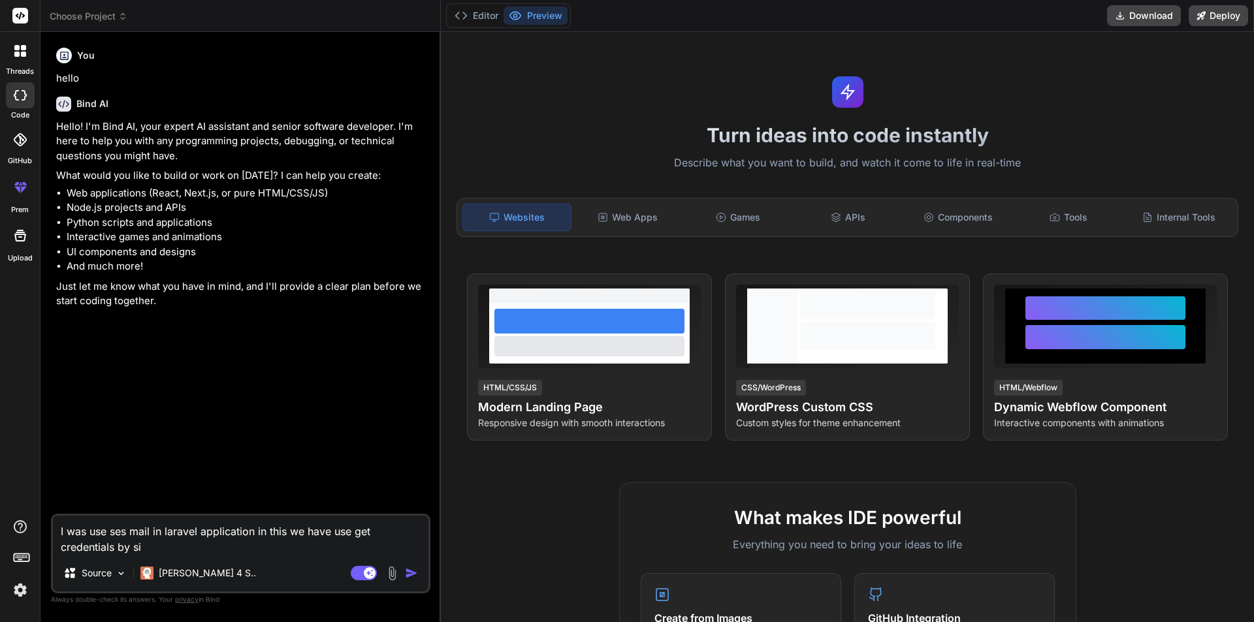
type textarea "x"
type textarea "I was use ses mail in laravel application in this we have use get credentials b…"
type textarea "x"
type textarea "I was use ses mail in laravel application in this we have use get credentials b…"
type textarea "x"
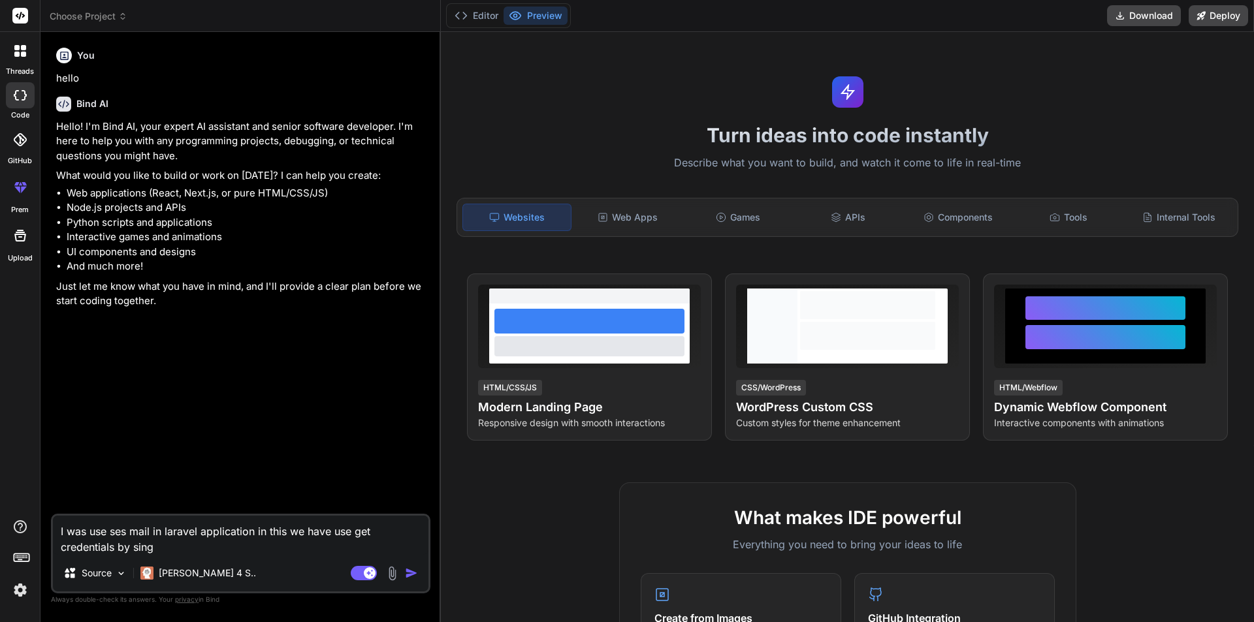
type textarea "I was use ses mail in laravel application in this we have use get credentials b…"
type textarea "x"
type textarea "I was use ses mail in laravel application in this we have use get credentials b…"
click at [360, 541] on textarea "I was use ses mail in laravel application in this we have use get credentials b…" at bounding box center [240, 535] width 375 height 39
paste textarea "Request to AWS SES API failed. Reason: The request signature we calculated does…"
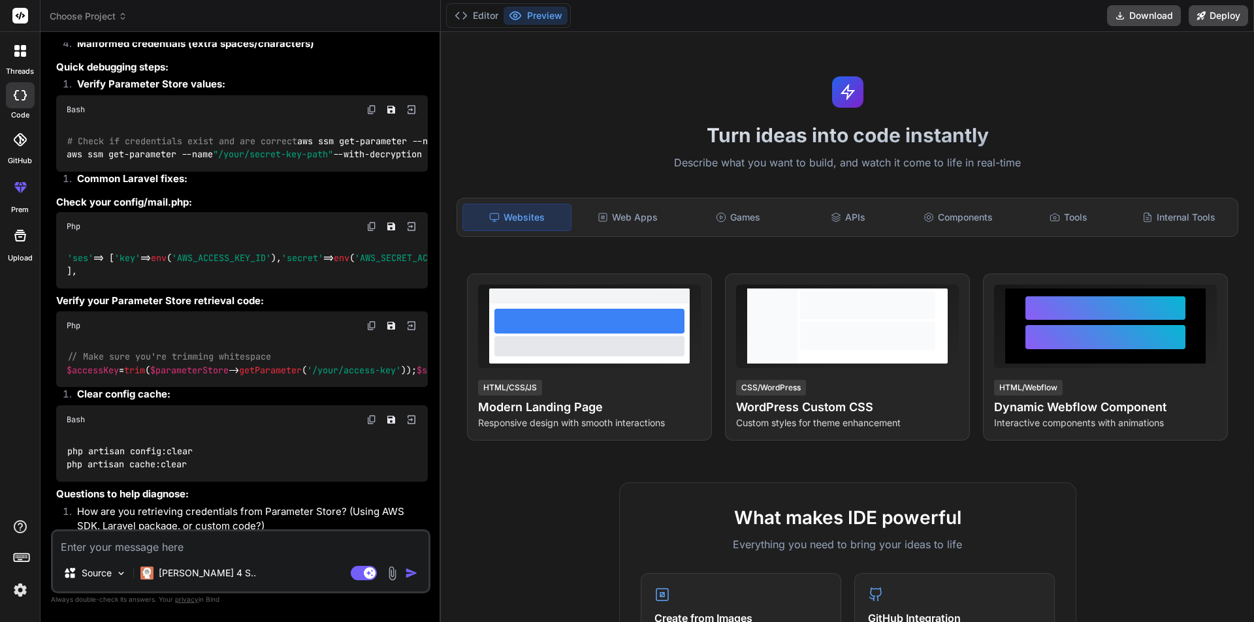
scroll to position [602, 0]
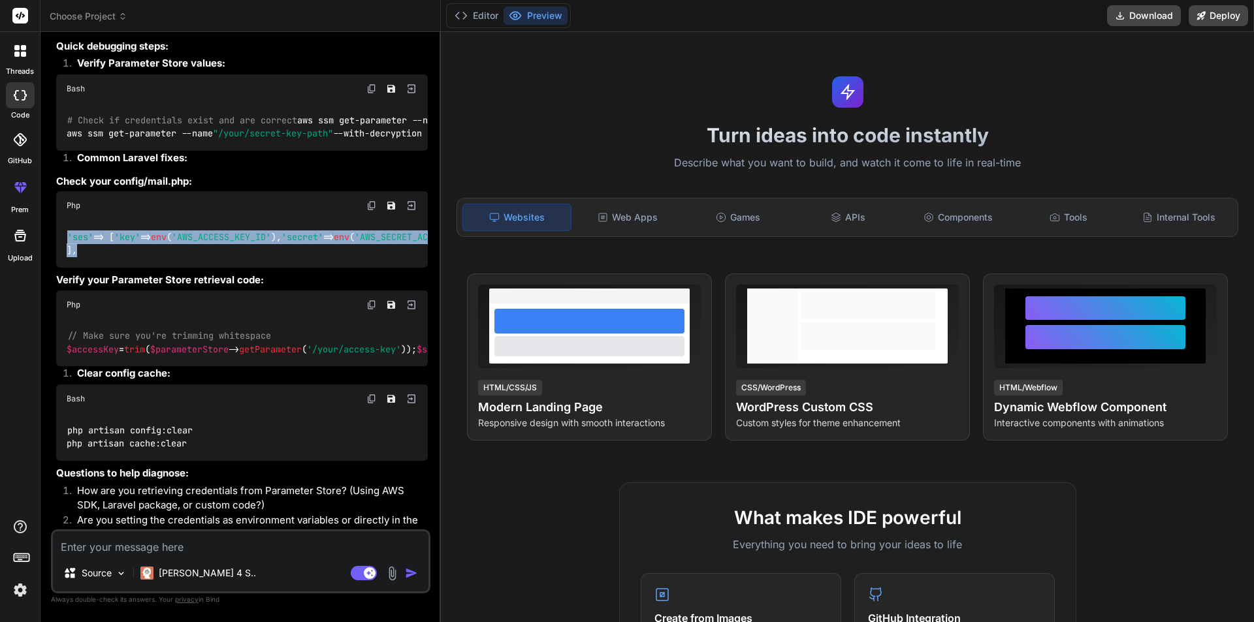
drag, startPoint x: 67, startPoint y: 289, endPoint x: 86, endPoint y: 339, distance: 53.5
click at [86, 268] on div "'ses' => [ 'key' => env ( 'AWS_ACCESS_KEY_ID' ), 'secret' => env ( 'AWS_SECRET_…" at bounding box center [242, 244] width 372 height 48
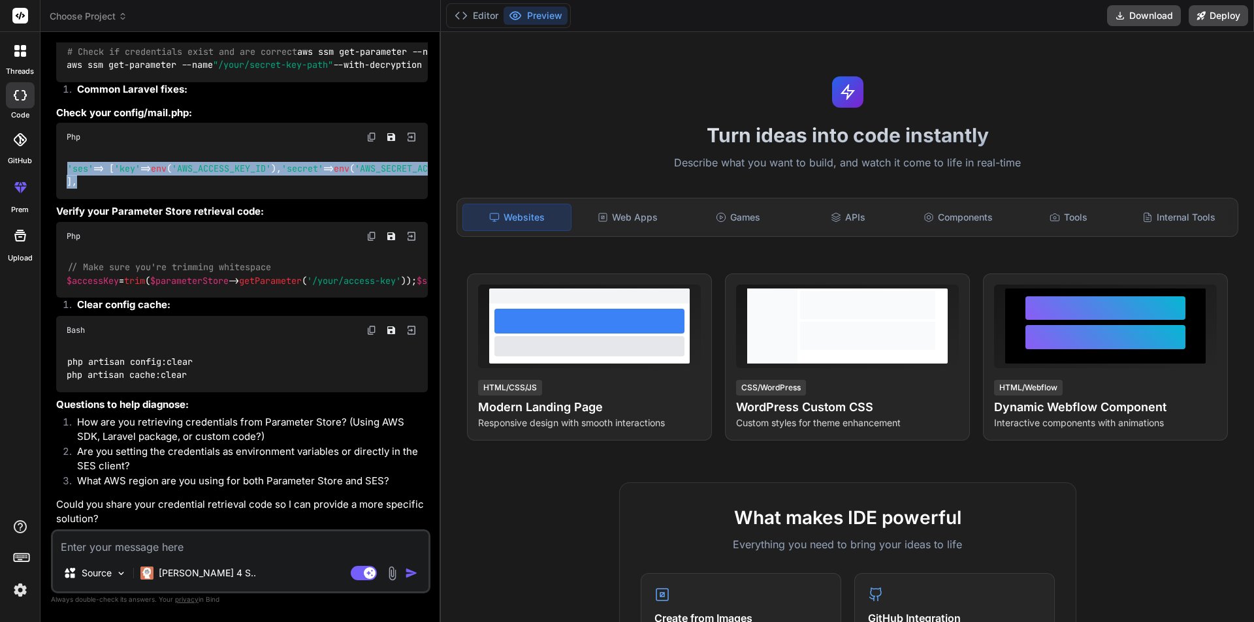
scroll to position [786, 0]
copy code "'ses' => [ 'key' => env ( 'AWS_ACCESS_KEY_ID' ), 'secret' => env ( 'AWS_SECRET_…"
click at [167, 544] on textarea at bounding box center [240, 544] width 375 height 24
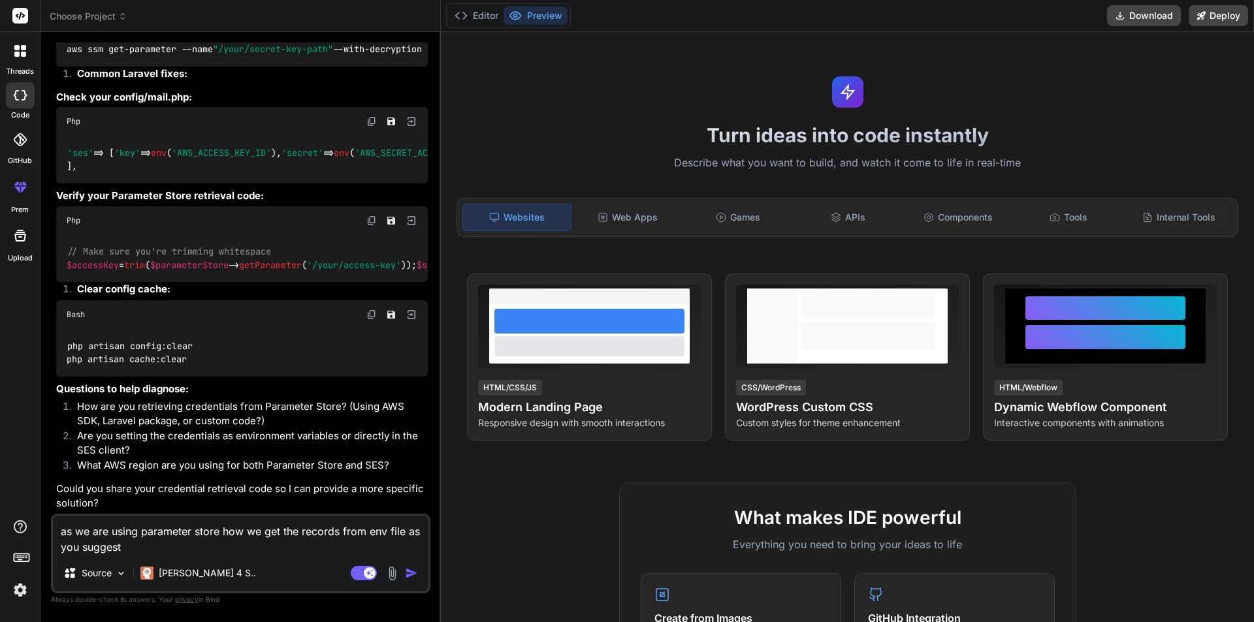
paste textarea "'ses' => [ 'key' => env('AWS_ACCESS_KEY_ID'), 'secret' => env('AWS_SECRET_ACCES…"
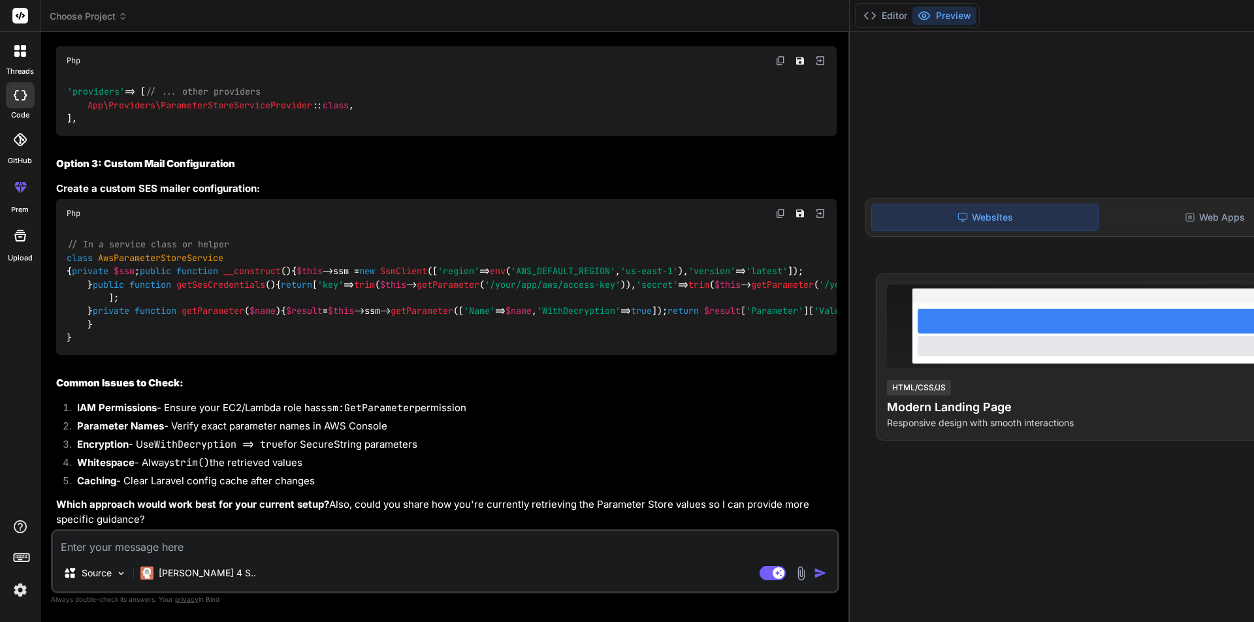
scroll to position [2783, 0]
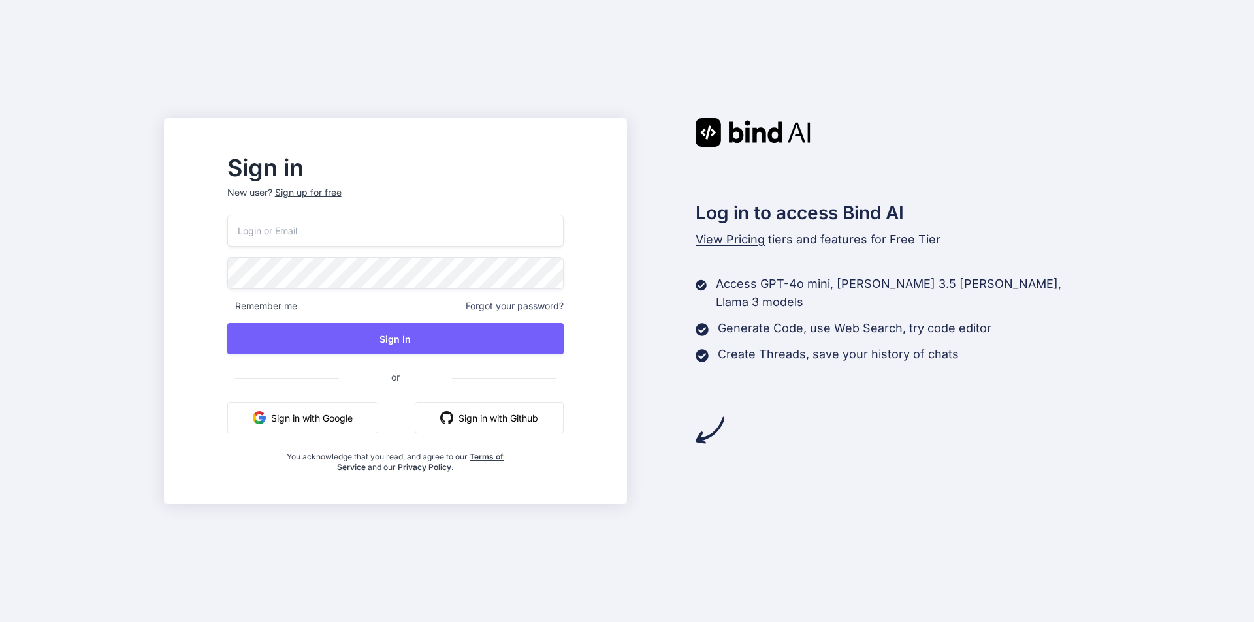
click at [448, 240] on input "email" at bounding box center [395, 231] width 336 height 32
type input "[EMAIL_ADDRESS][DOMAIN_NAME]"
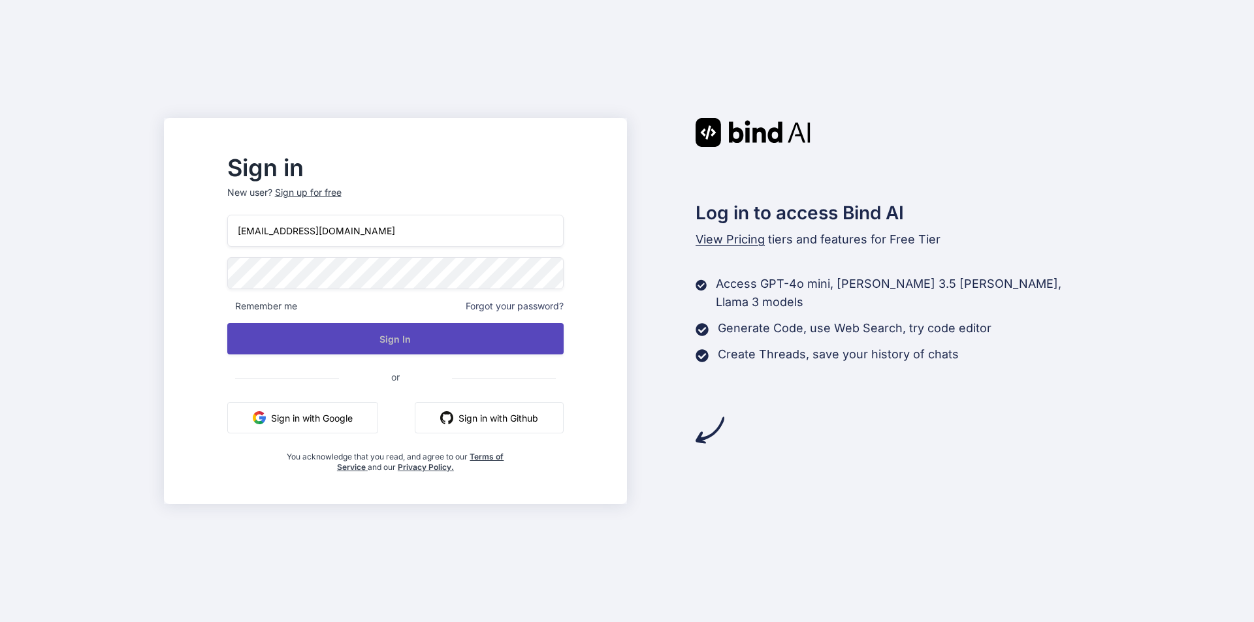
click at [411, 336] on button "Sign In" at bounding box center [395, 338] width 336 height 31
